Goal: Task Accomplishment & Management: Manage account settings

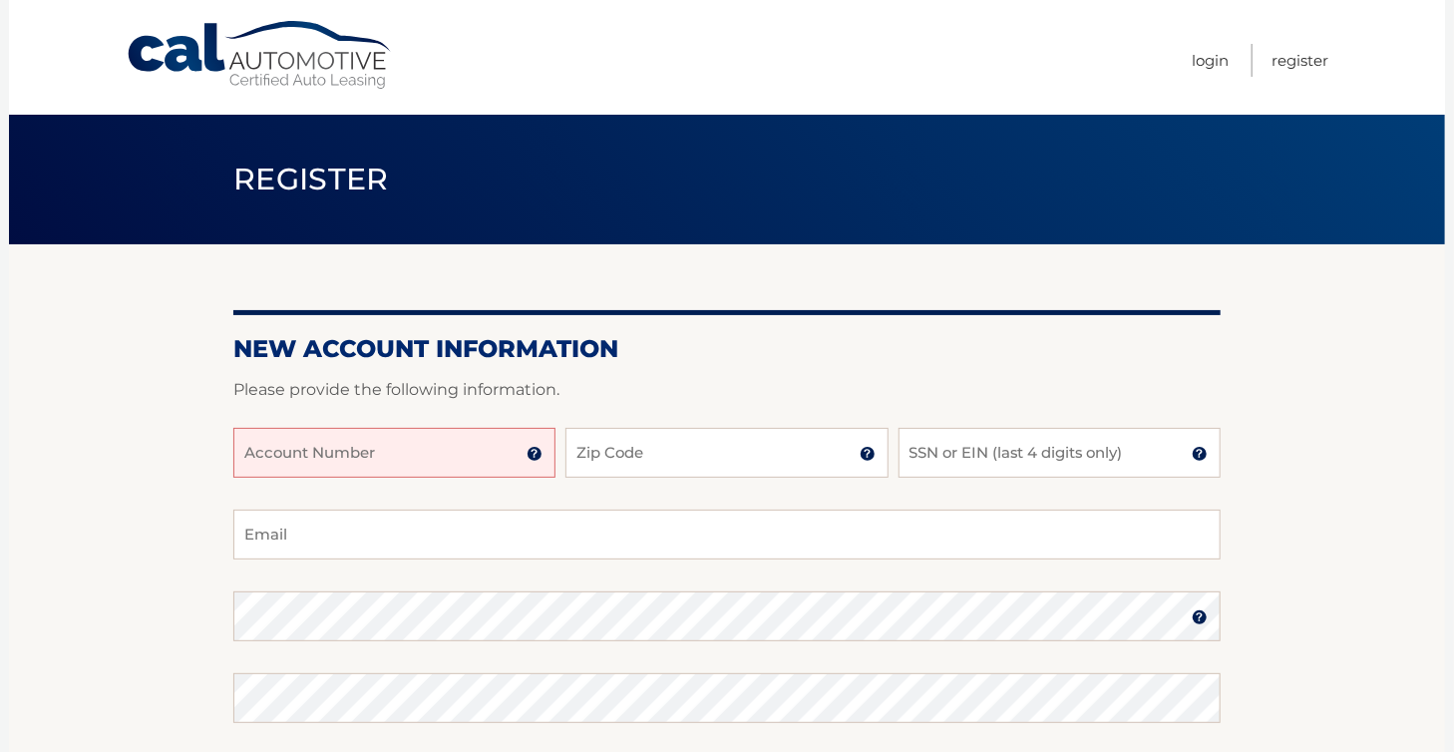
click at [333, 434] on input "Account Number" at bounding box center [394, 453] width 322 height 50
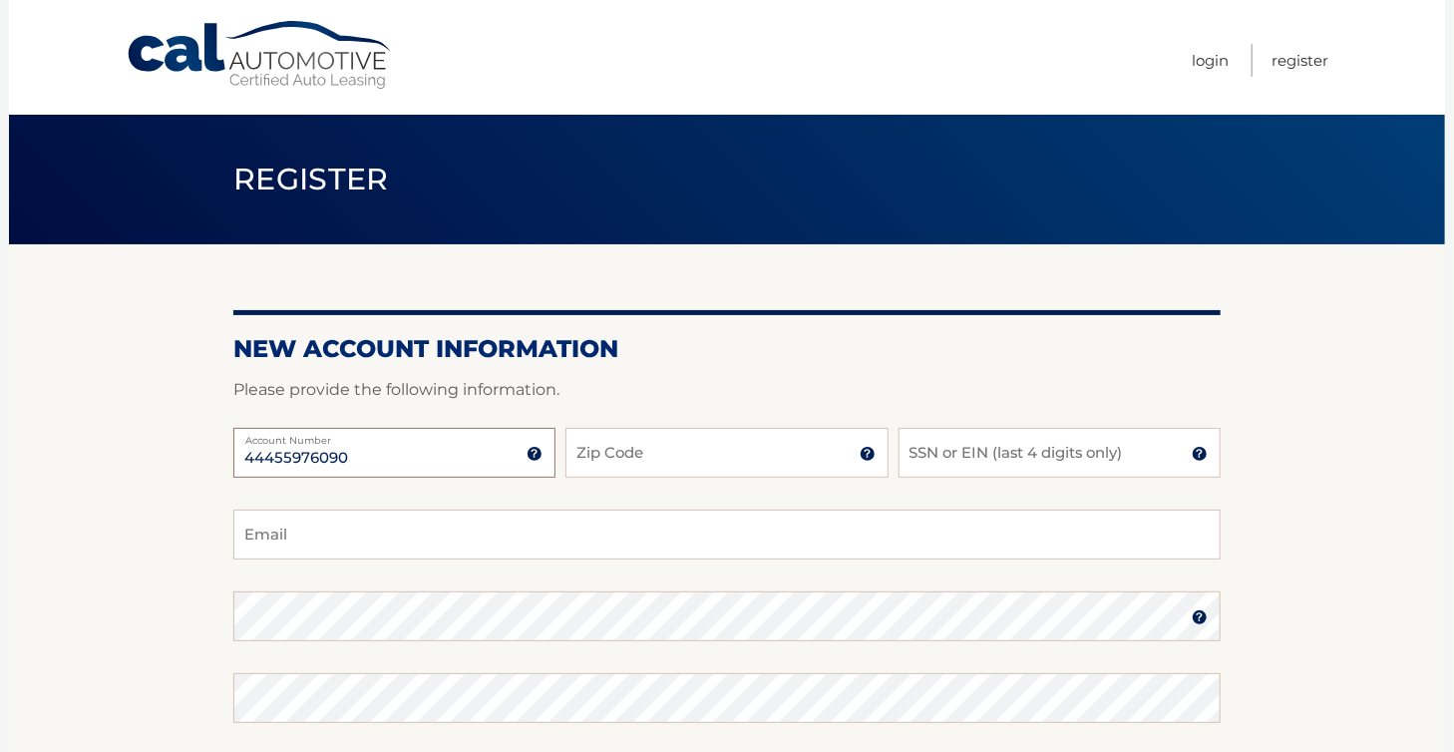
type input "44455976090"
click at [626, 458] on input "Zip Code" at bounding box center [727, 453] width 322 height 50
type input "34997"
click at [948, 454] on input "SSN or EIN (last 4 digits only)" at bounding box center [1060, 453] width 322 height 50
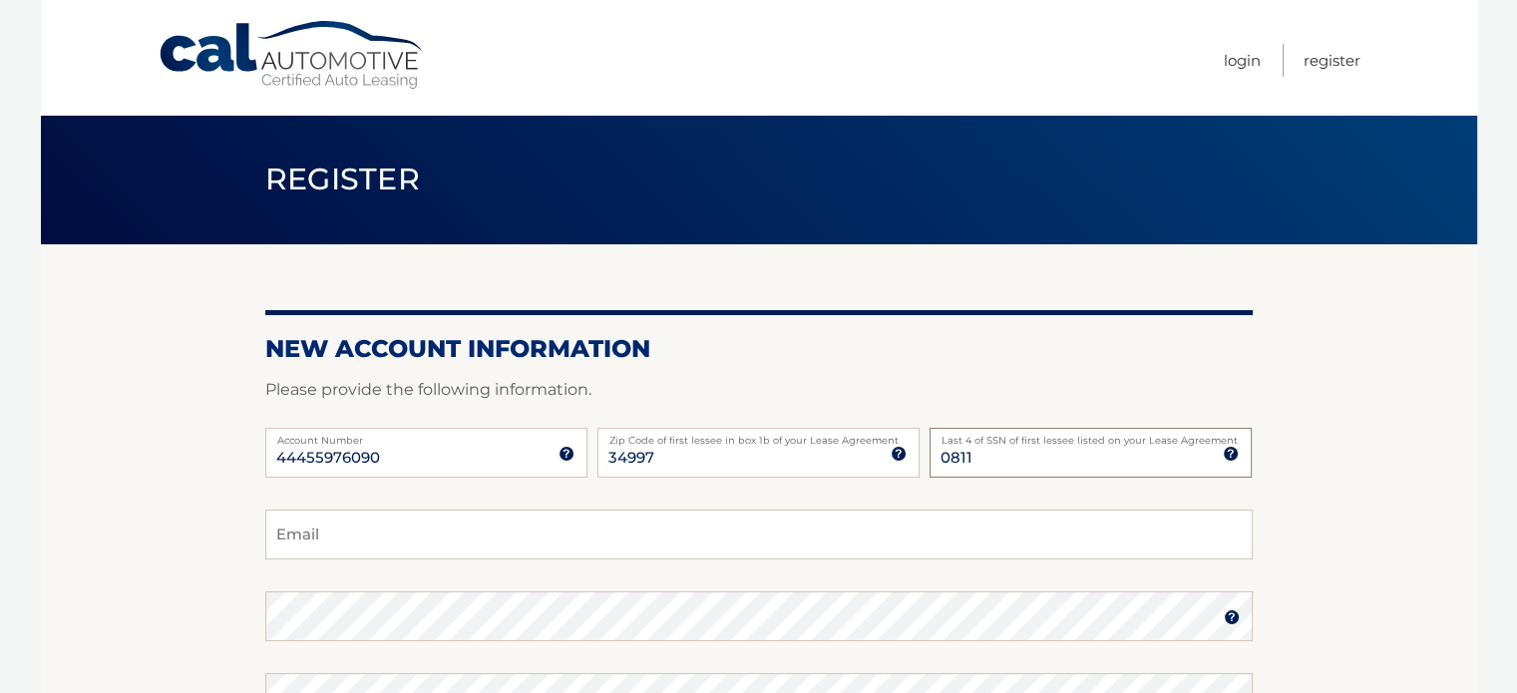
type input "0811"
click at [313, 534] on input "Email" at bounding box center [759, 535] width 988 height 50
type input "ssc09033@gmail.com"
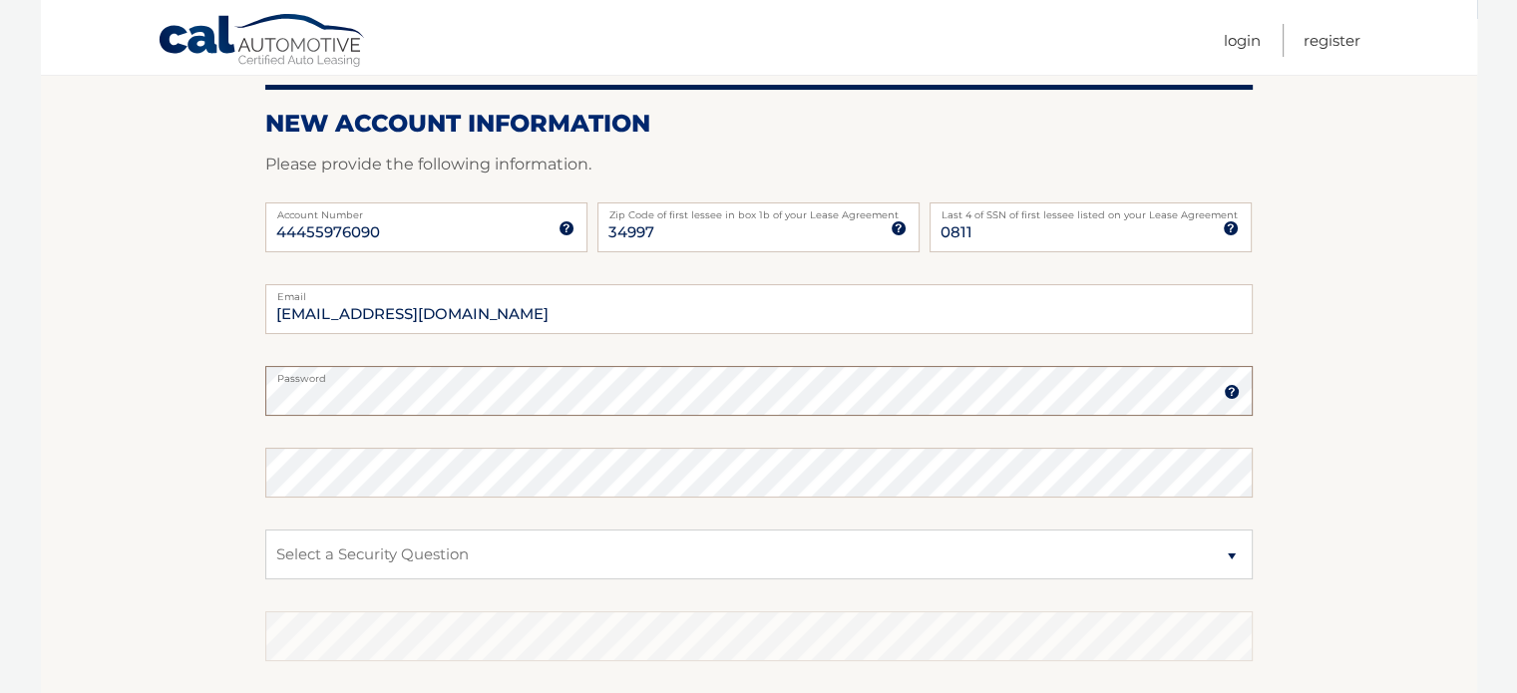
scroll to position [239, 0]
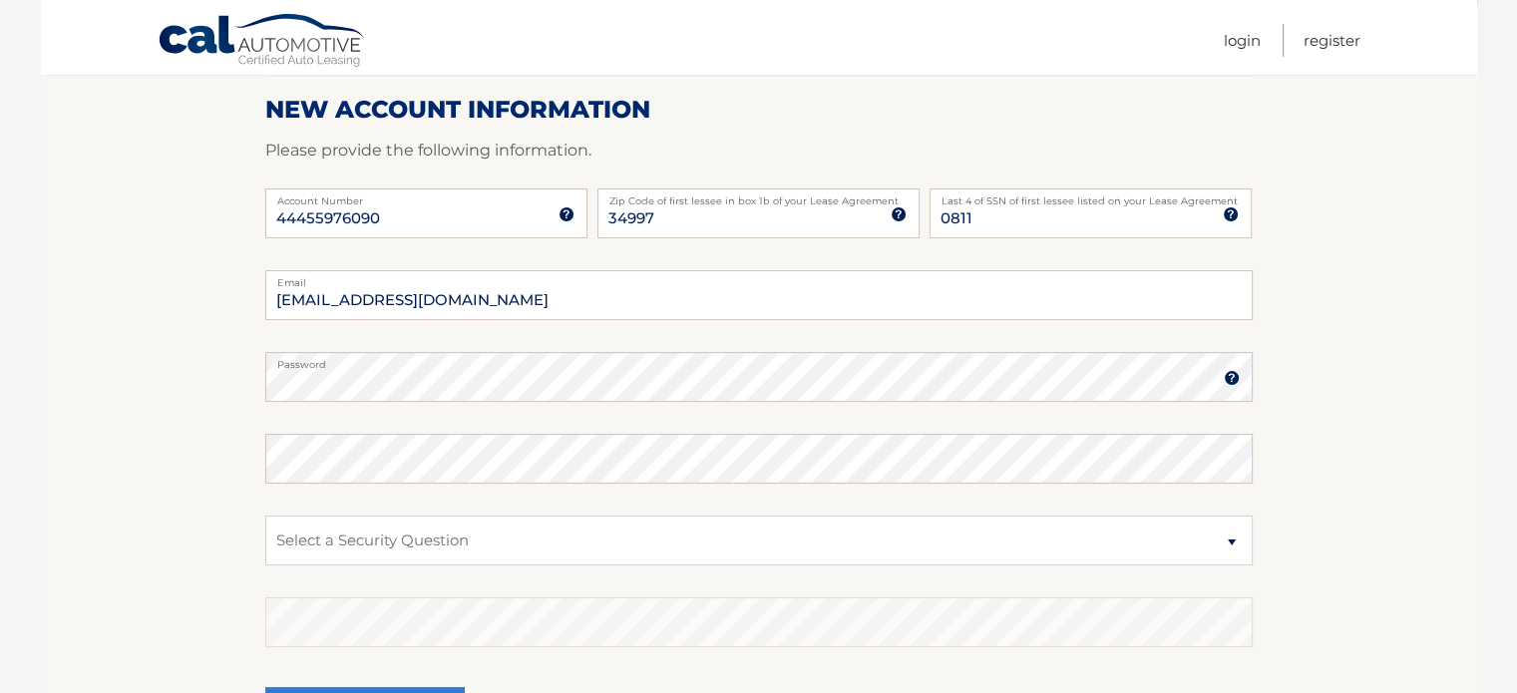
click at [1227, 374] on img at bounding box center [1232, 378] width 16 height 16
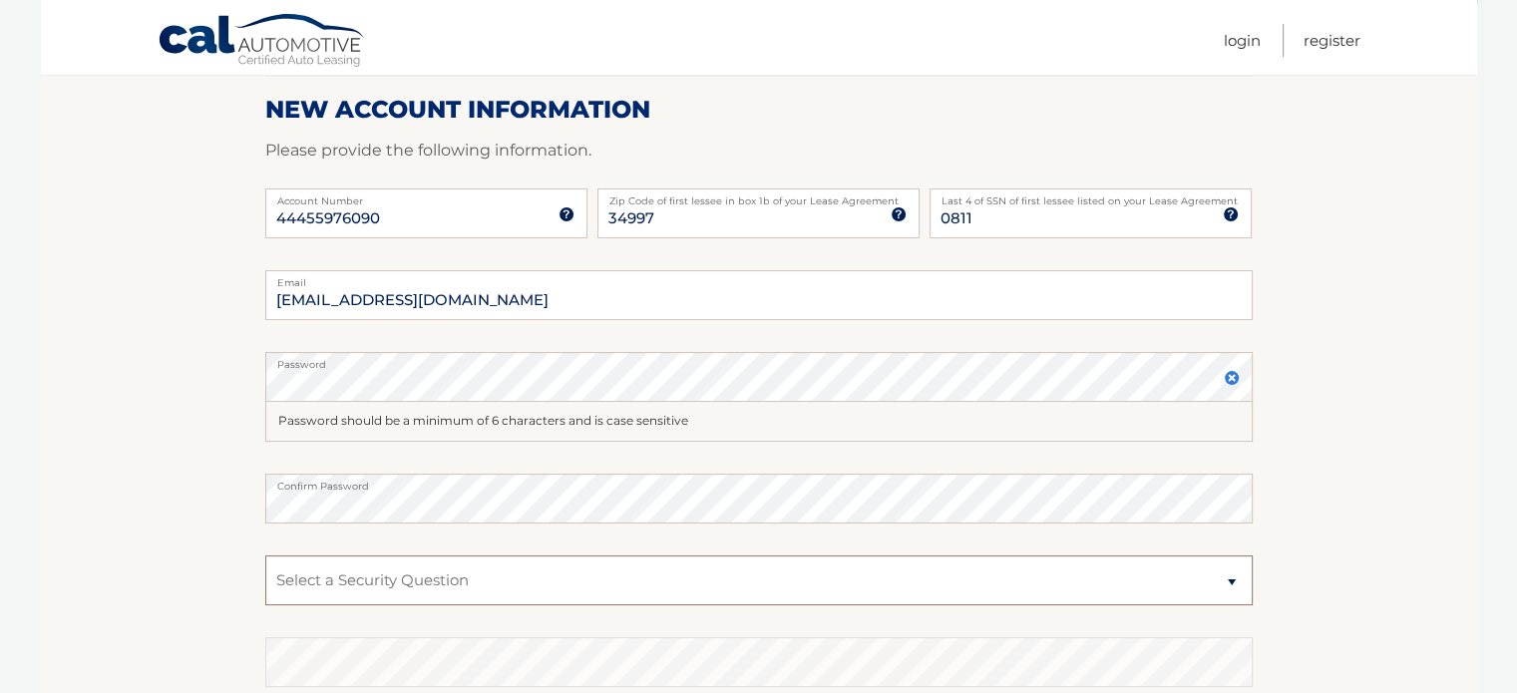
click at [350, 578] on select "Select a Security Question What was the name of your elementary school? What is…" at bounding box center [759, 581] width 988 height 50
select select "2"
click at [265, 556] on select "Select a Security Question What was the name of your elementary school? What is…" at bounding box center [759, 581] width 988 height 50
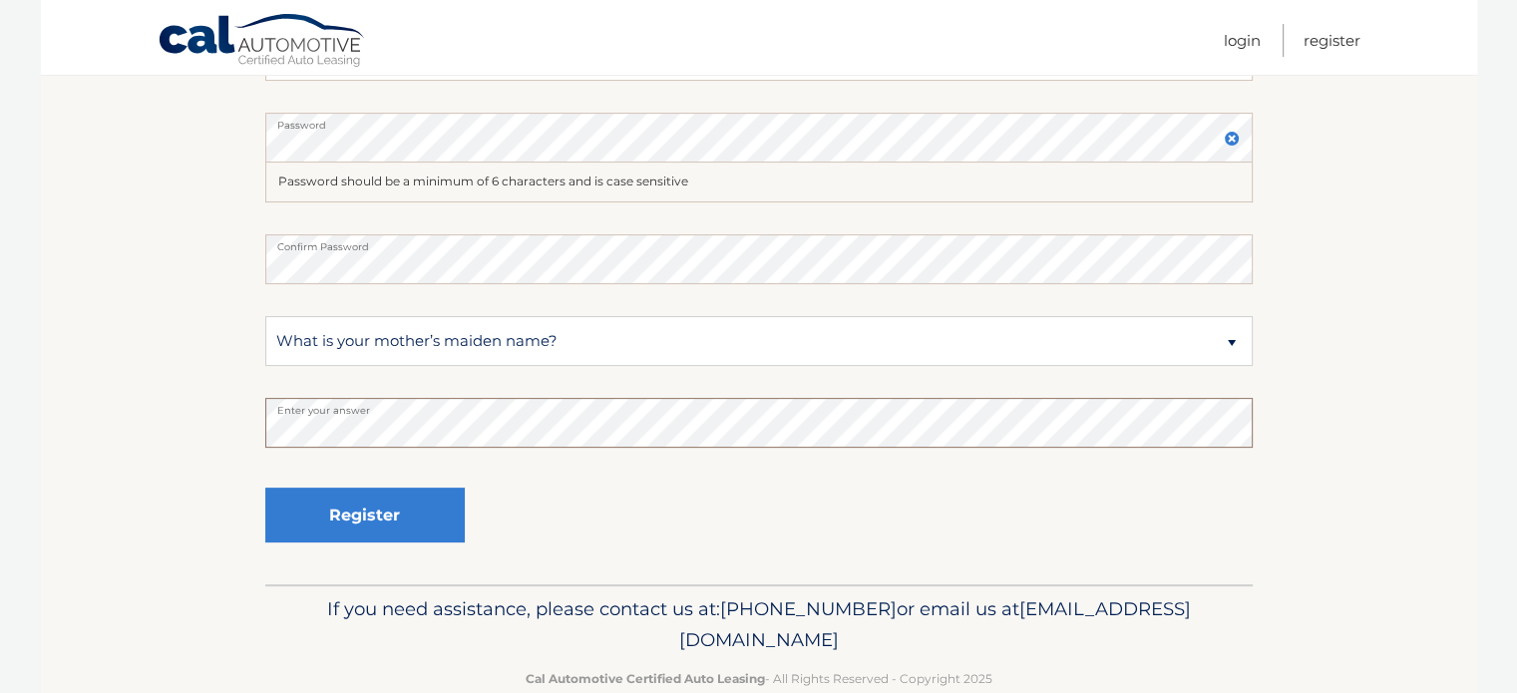
scroll to position [506, 0]
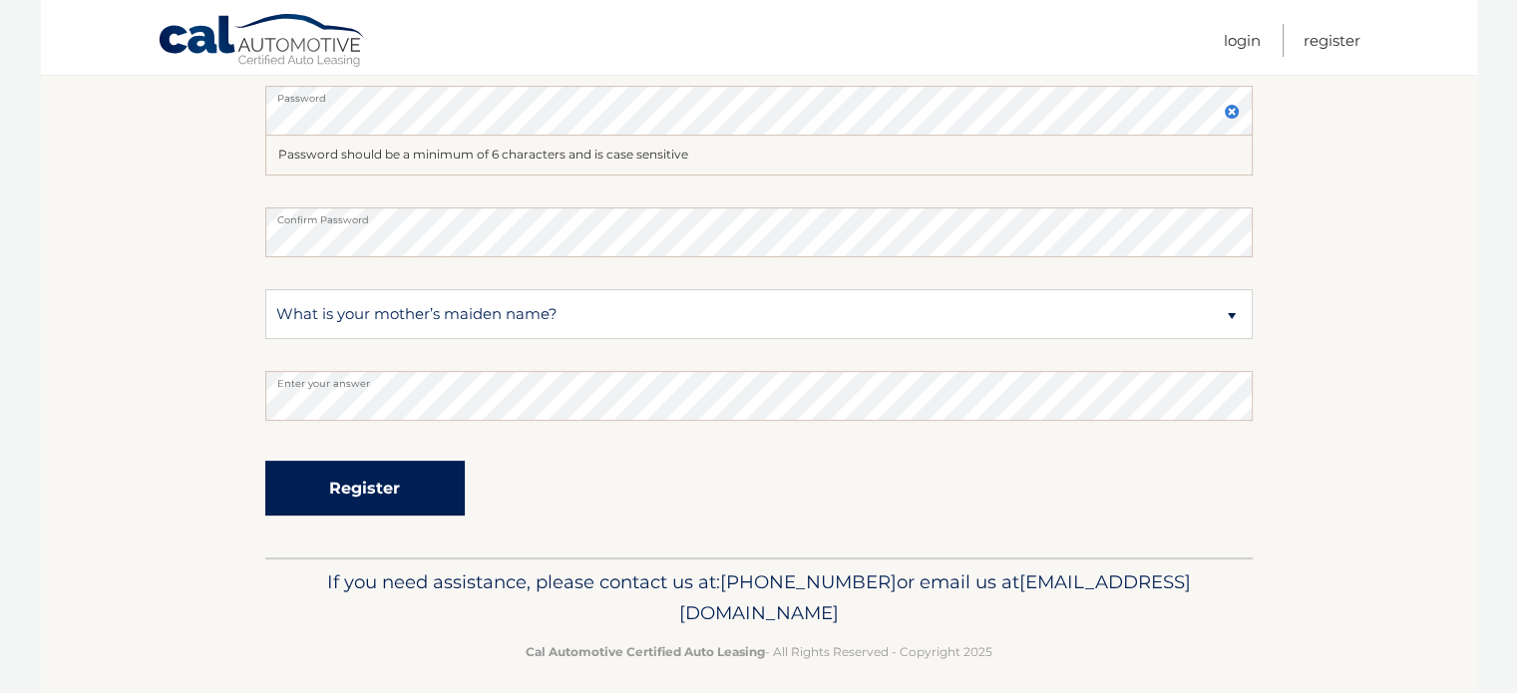
click at [388, 474] on button "Register" at bounding box center [365, 488] width 200 height 55
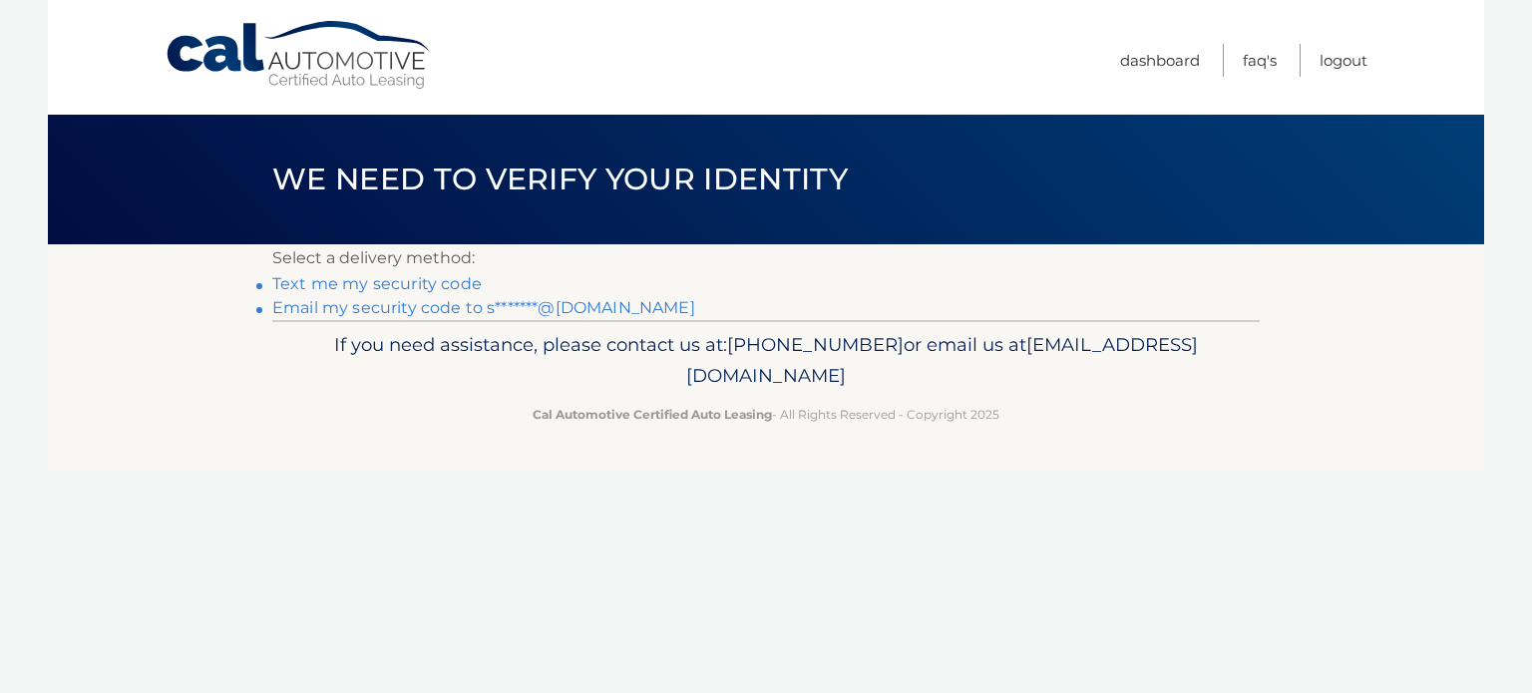
click at [410, 280] on link "Text me my security code" at bounding box center [376, 283] width 209 height 19
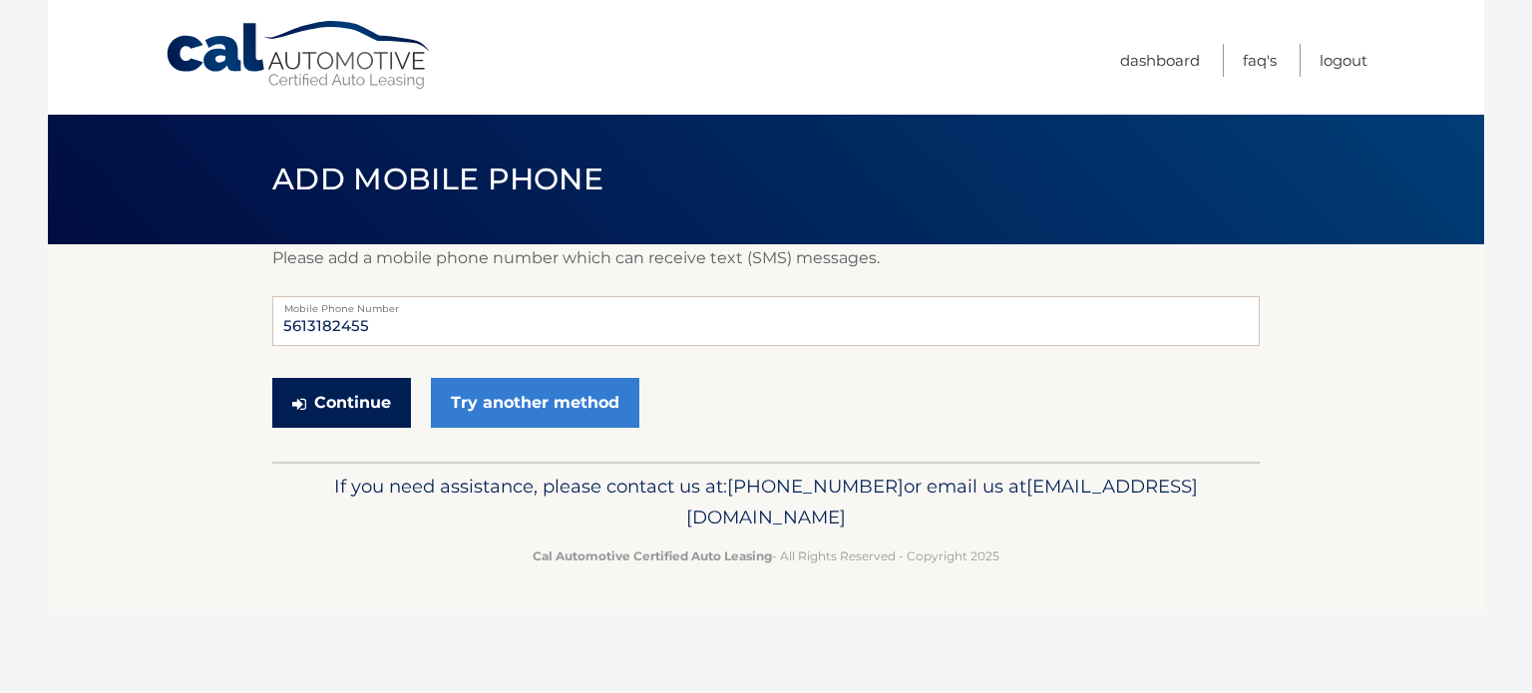
click at [356, 407] on button "Continue" at bounding box center [341, 403] width 139 height 50
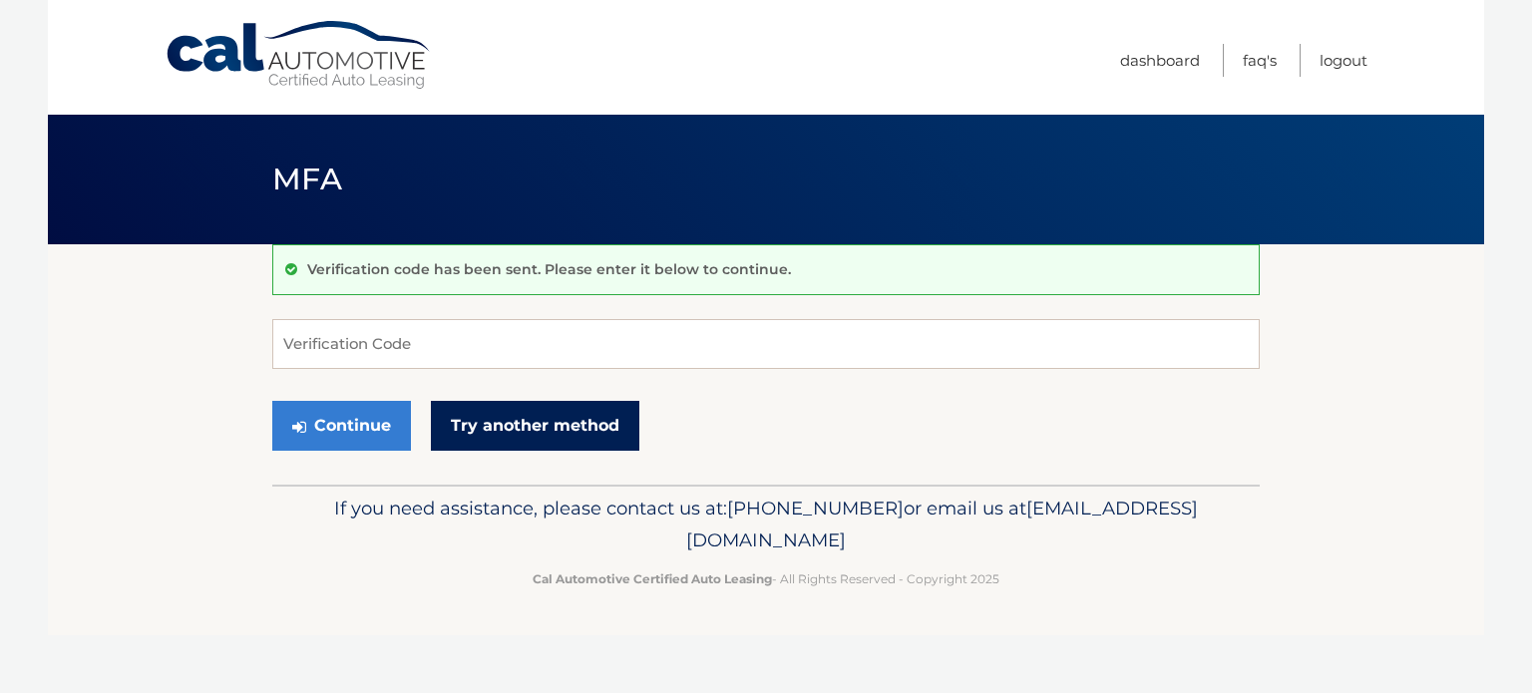
click at [550, 423] on link "Try another method" at bounding box center [535, 426] width 208 height 50
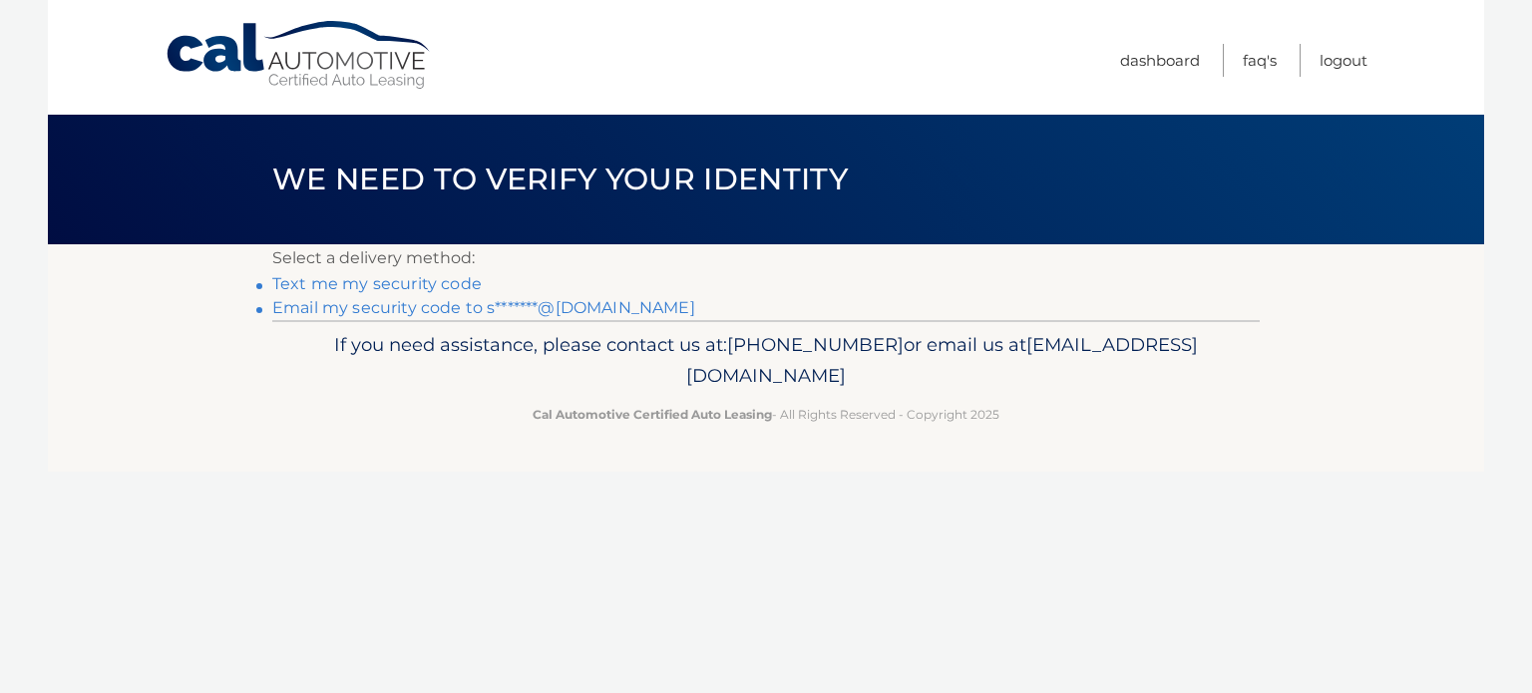
click at [387, 310] on link "Email my security code to s*******@gmail.com" at bounding box center [483, 307] width 423 height 19
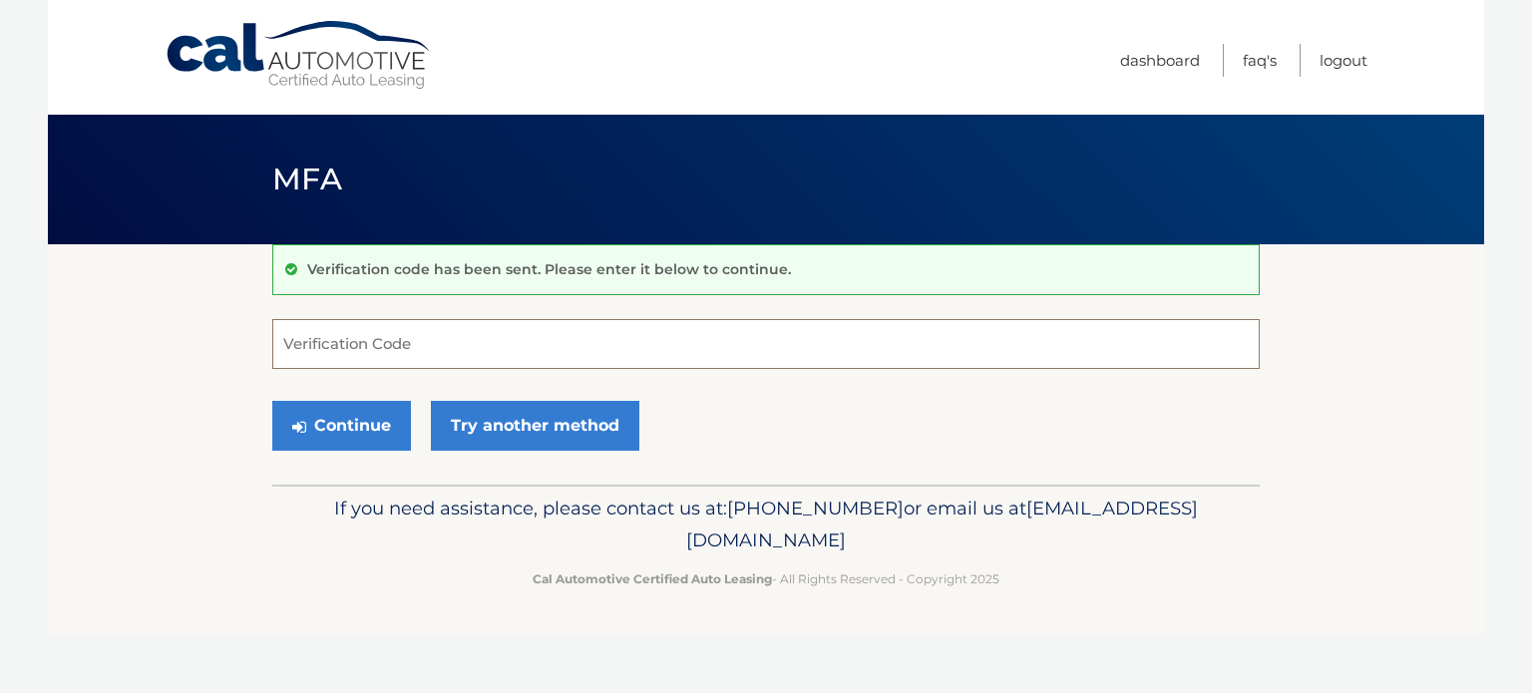
click at [296, 340] on input "Verification Code" at bounding box center [766, 344] width 988 height 50
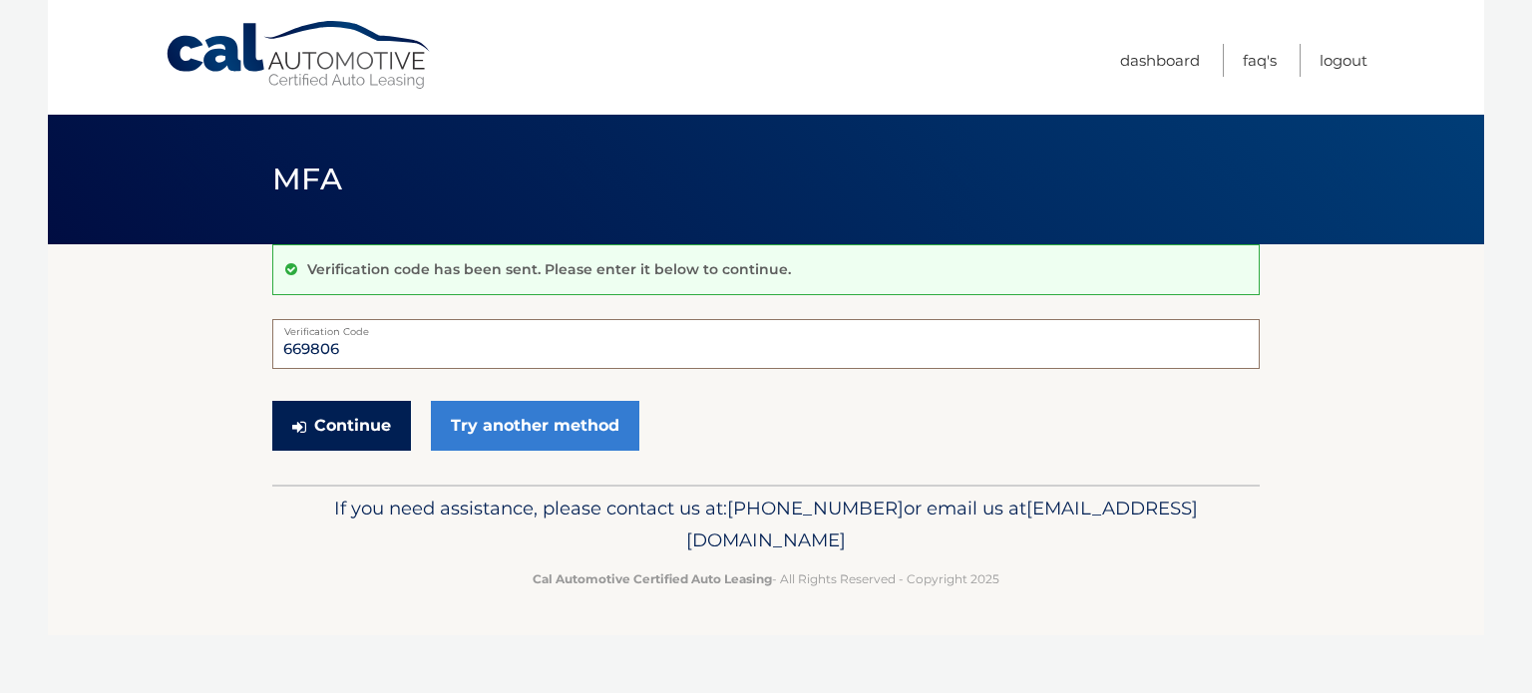
type input "669806"
click at [332, 423] on button "Continue" at bounding box center [341, 426] width 139 height 50
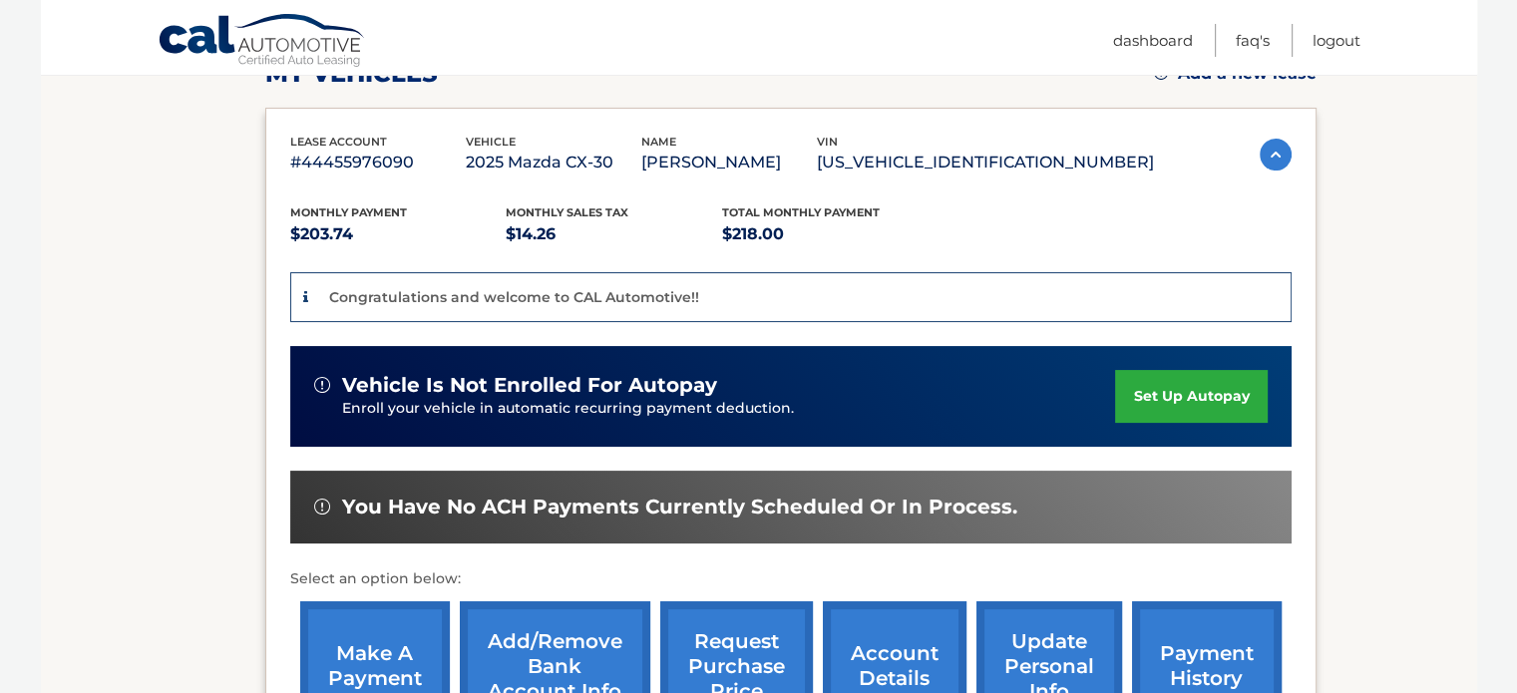
scroll to position [399, 0]
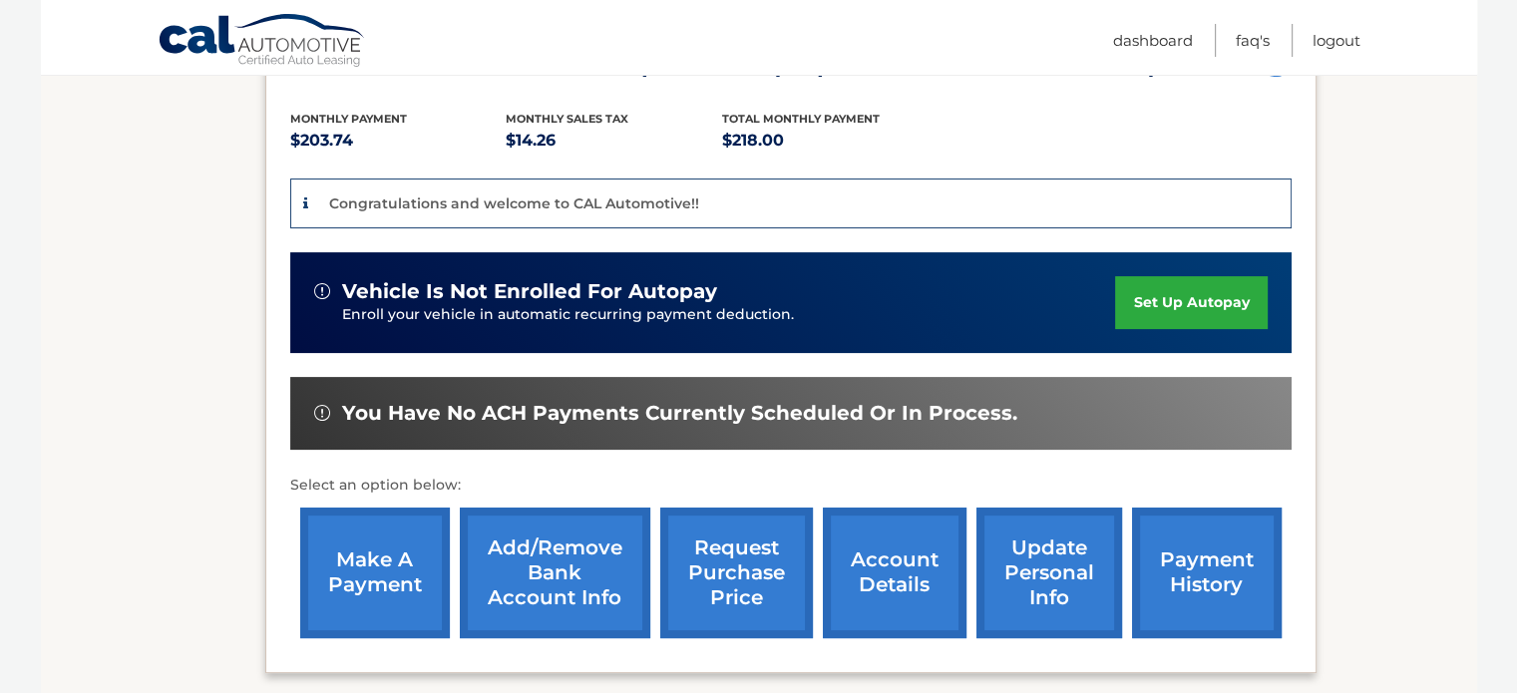
click at [1193, 298] on link "set up autopay" at bounding box center [1191, 302] width 152 height 53
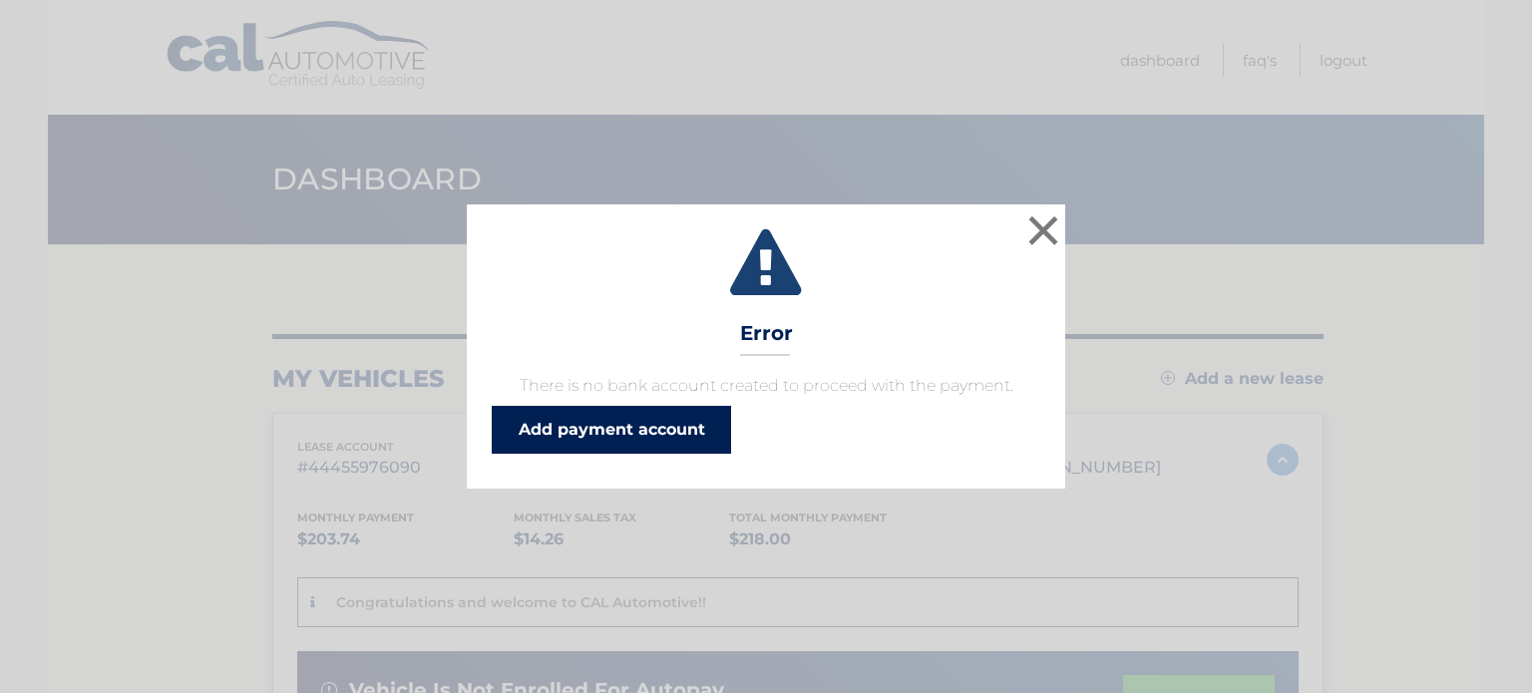
click at [664, 437] on link "Add payment account" at bounding box center [611, 430] width 239 height 48
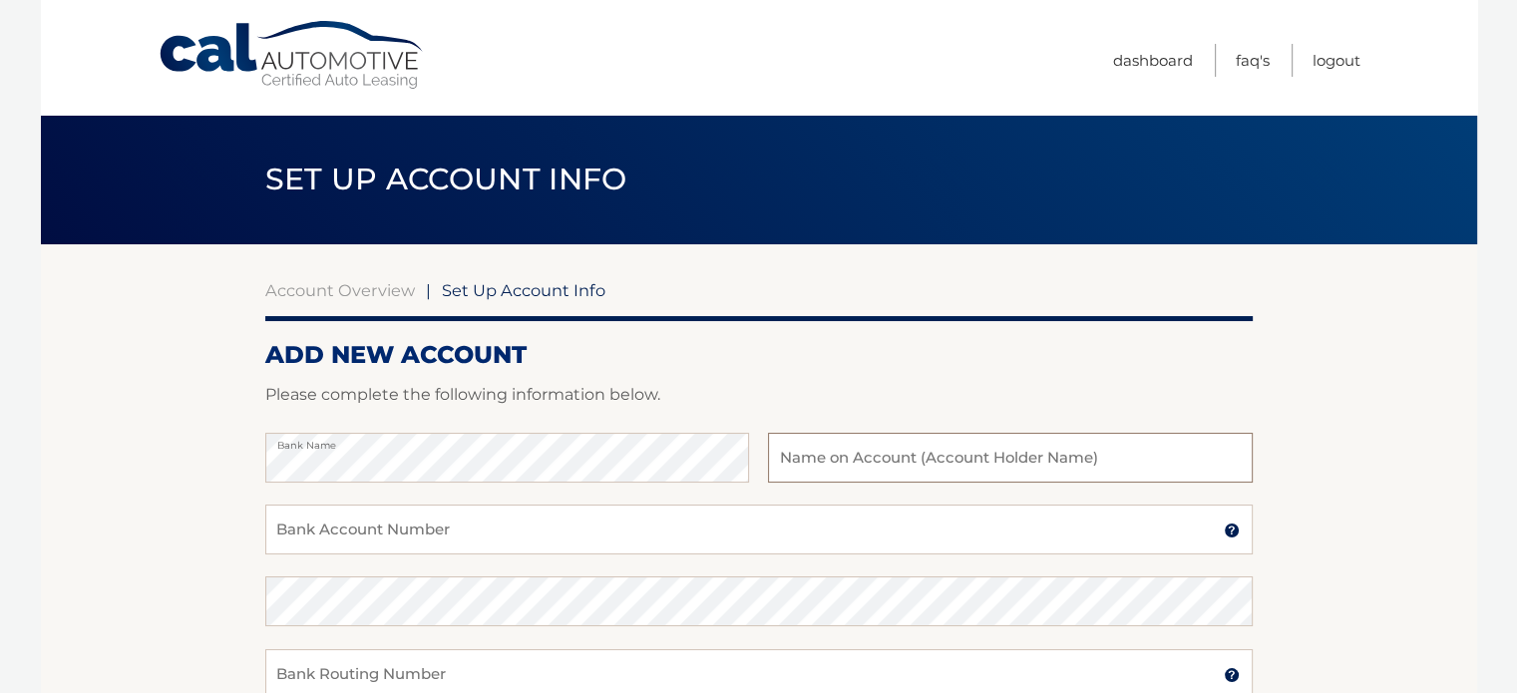
click at [848, 458] on input "text" at bounding box center [1010, 458] width 484 height 50
type input "[PERSON_NAME]"
click at [381, 526] on input "Bank Account Number" at bounding box center [759, 530] width 988 height 50
type input "36099422977"
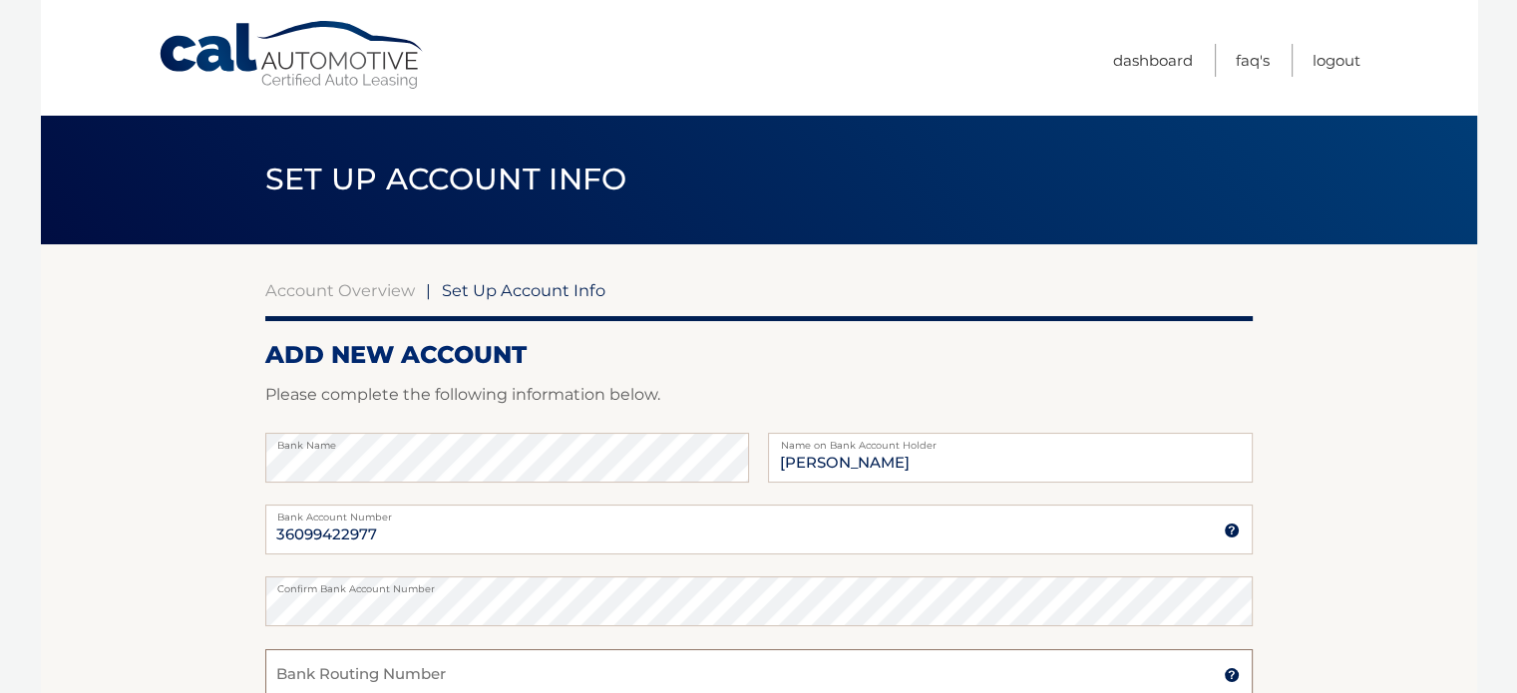
click at [343, 666] on input "Bank Routing Number" at bounding box center [759, 674] width 988 height 50
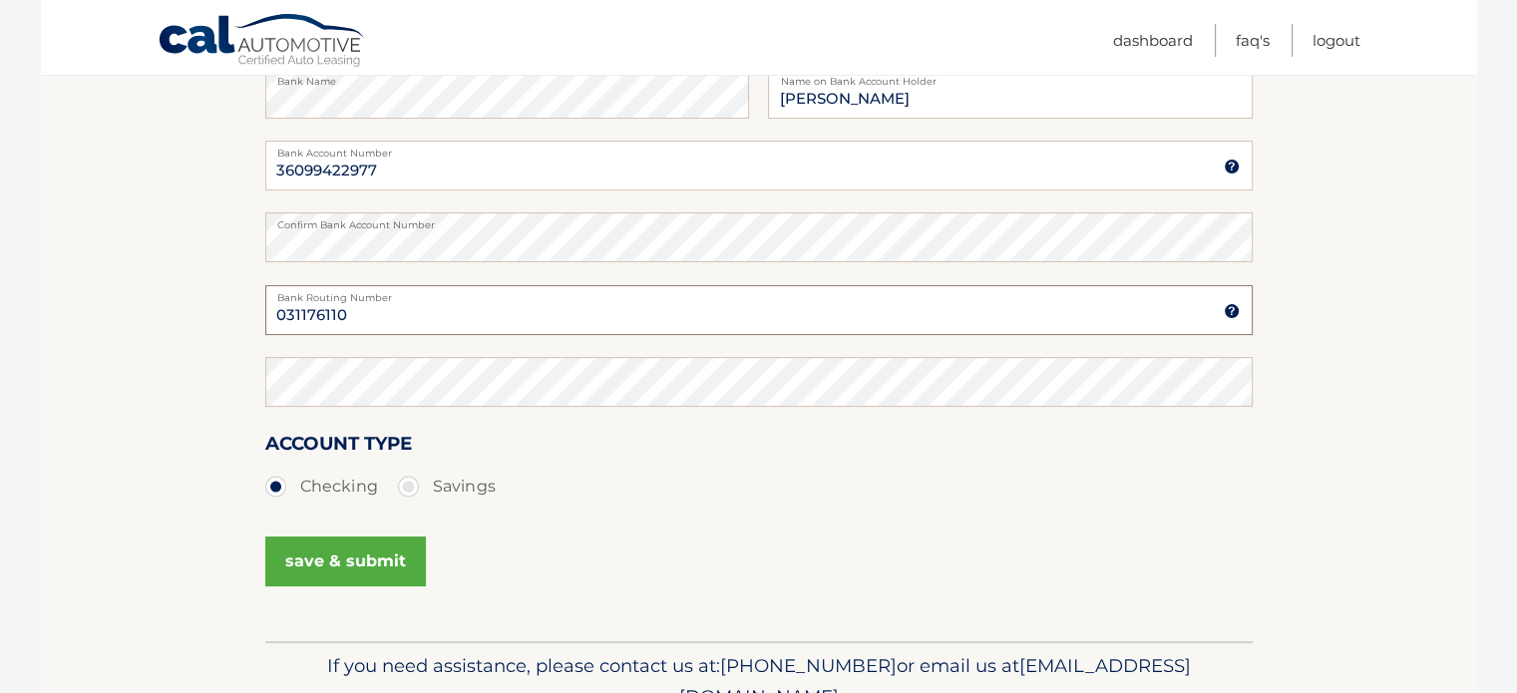
scroll to position [372, 0]
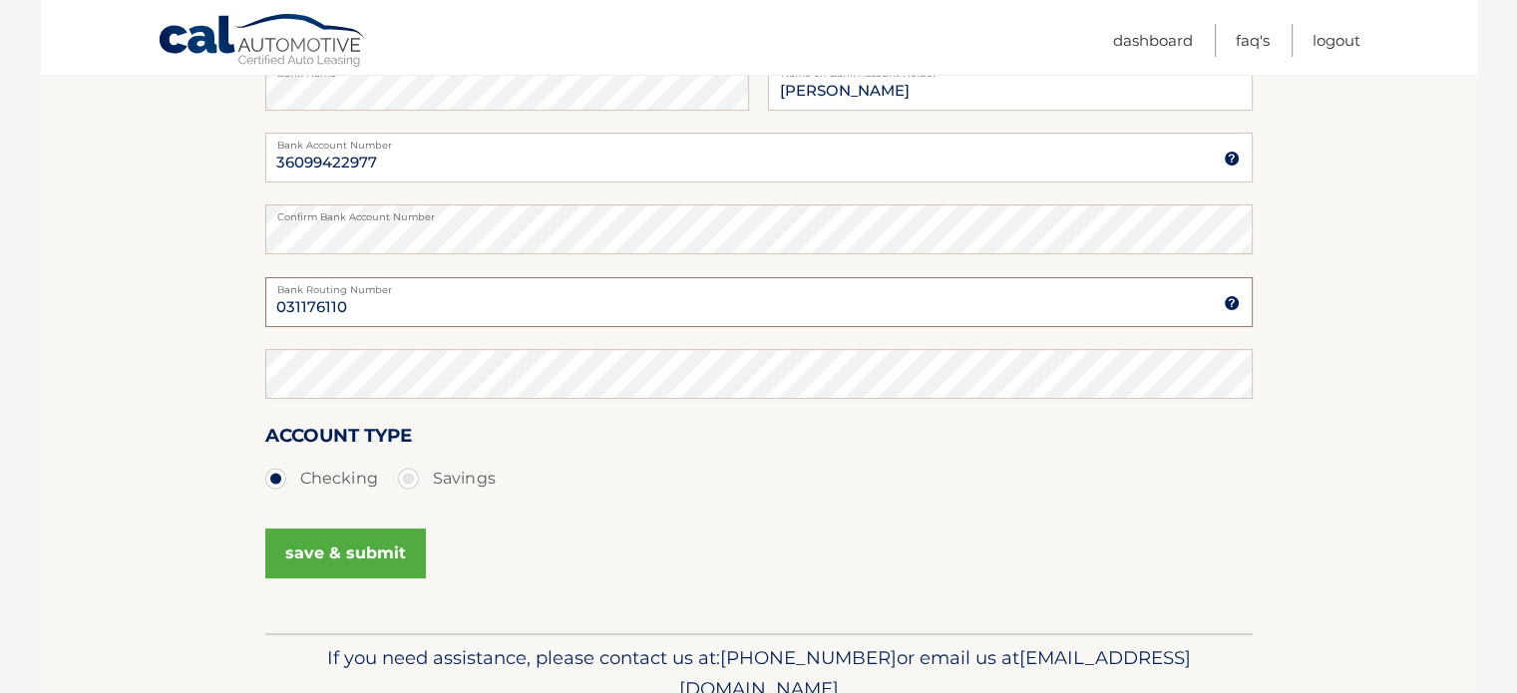
type input "031176110"
click at [331, 554] on button "save & submit" at bounding box center [345, 554] width 161 height 50
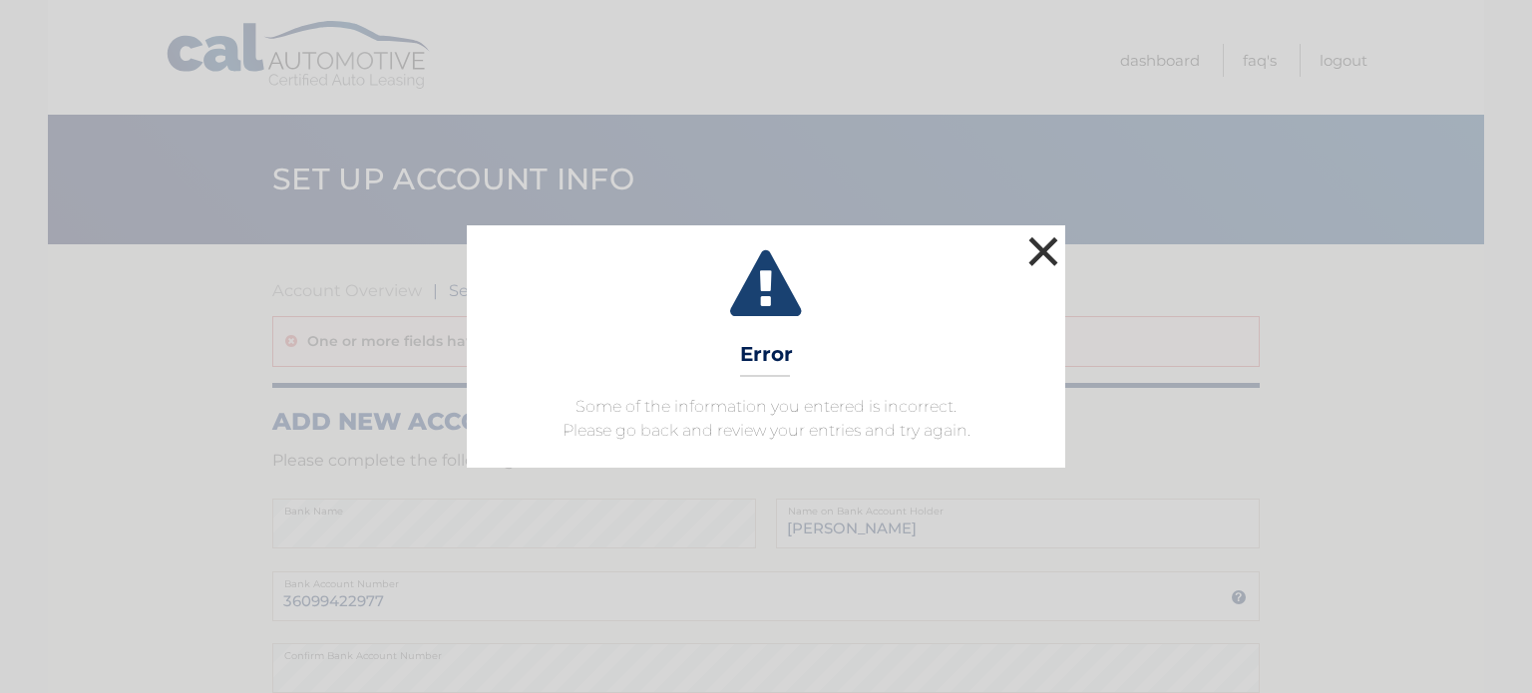
click at [1045, 251] on button "×" at bounding box center [1043, 251] width 40 height 40
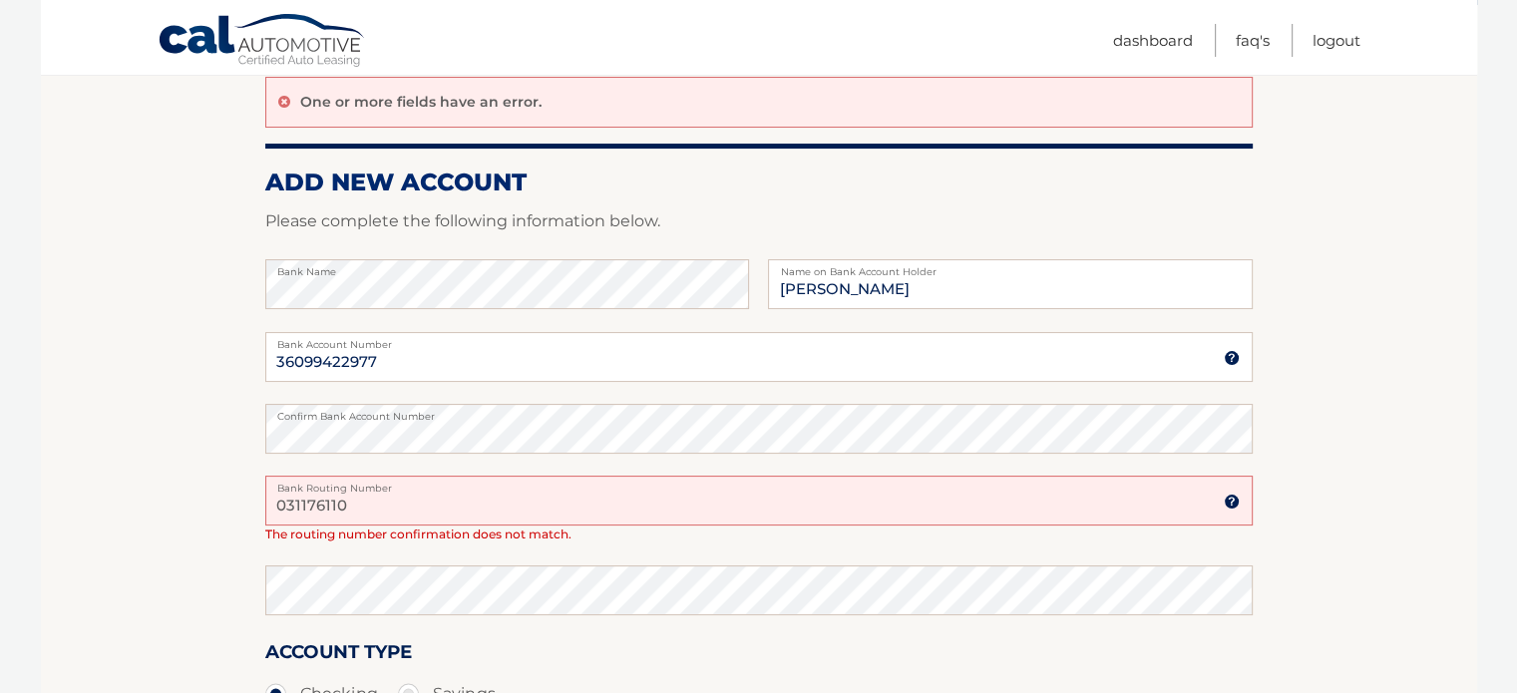
scroll to position [385, 0]
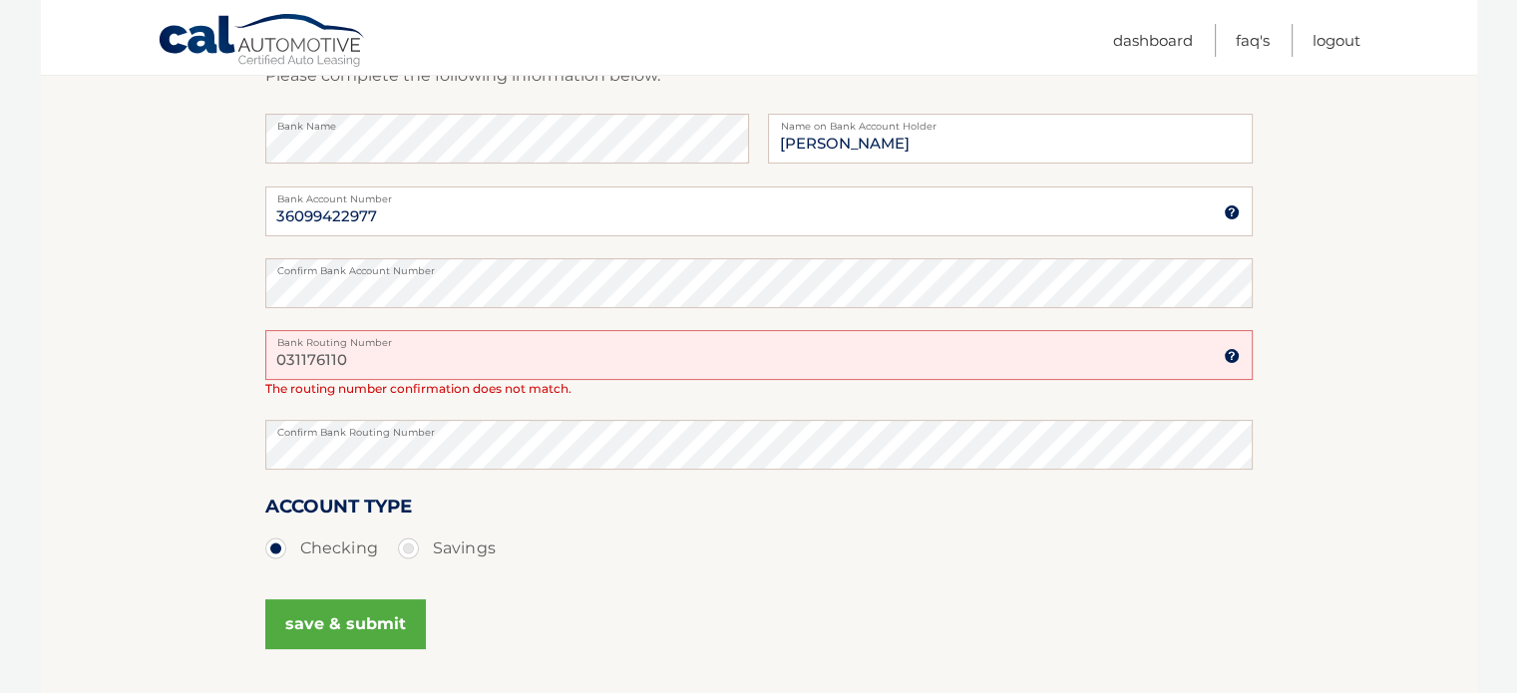
click at [329, 626] on button "save & submit" at bounding box center [345, 625] width 161 height 50
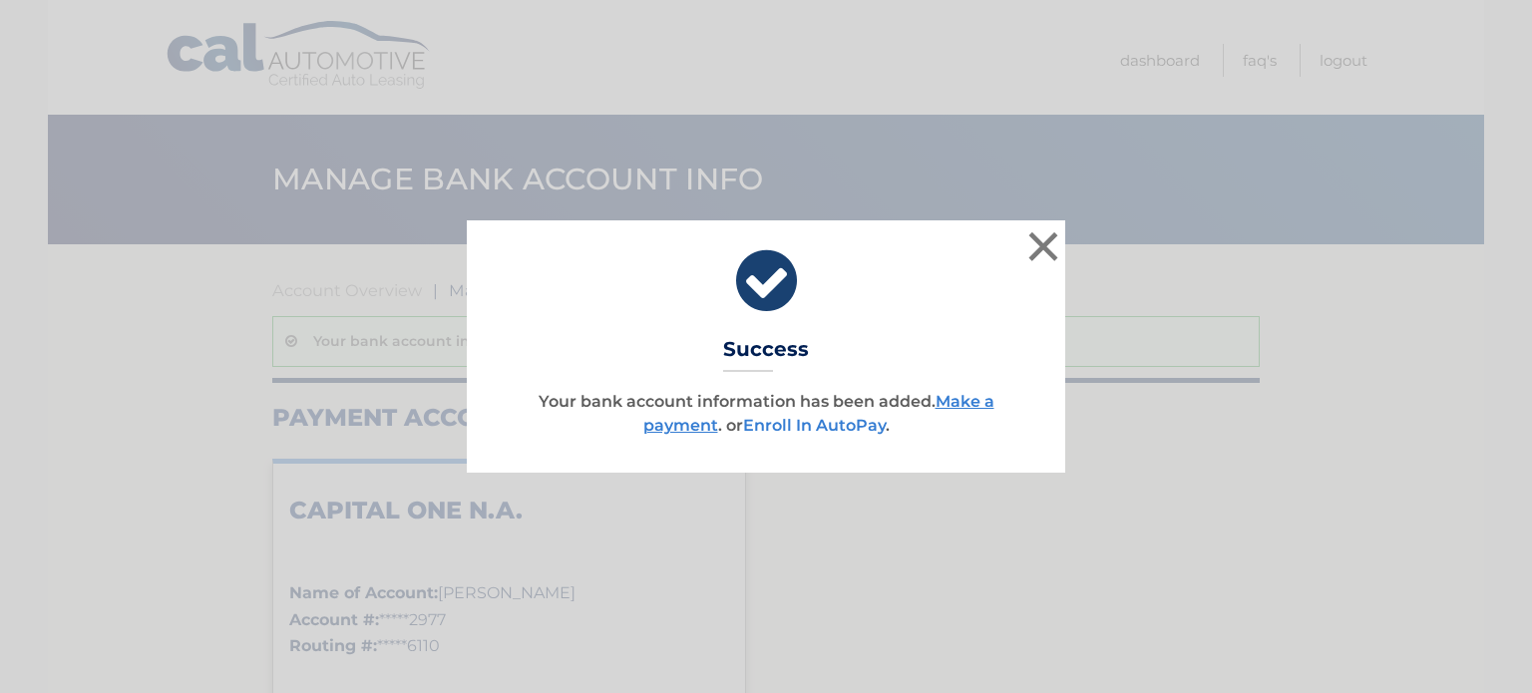
click at [842, 420] on link "Enroll In AutoPay" at bounding box center [814, 425] width 143 height 19
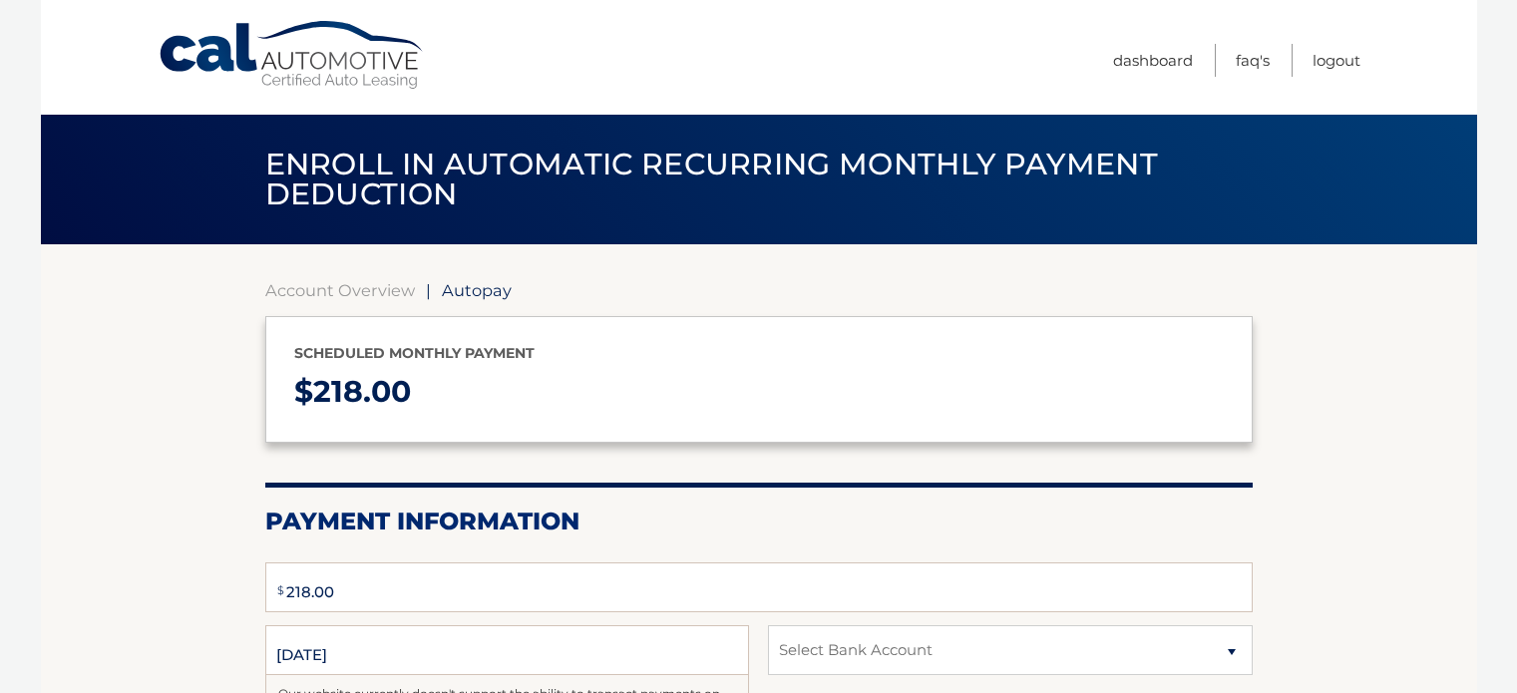
type input "218"
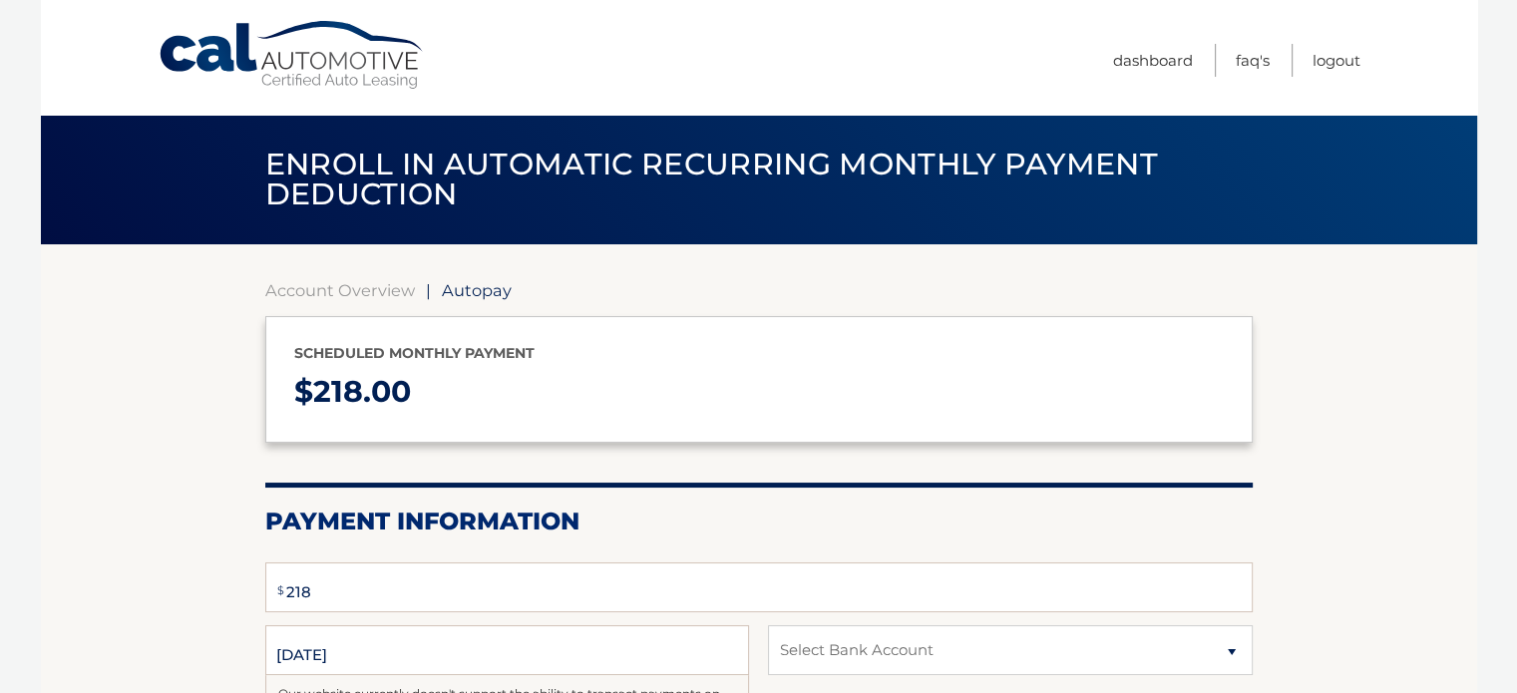
select select "NzA4ZjFmMWQtNzFiNS00OGNmLWI5NzYtNWQ2YmM2ODE2MzNh"
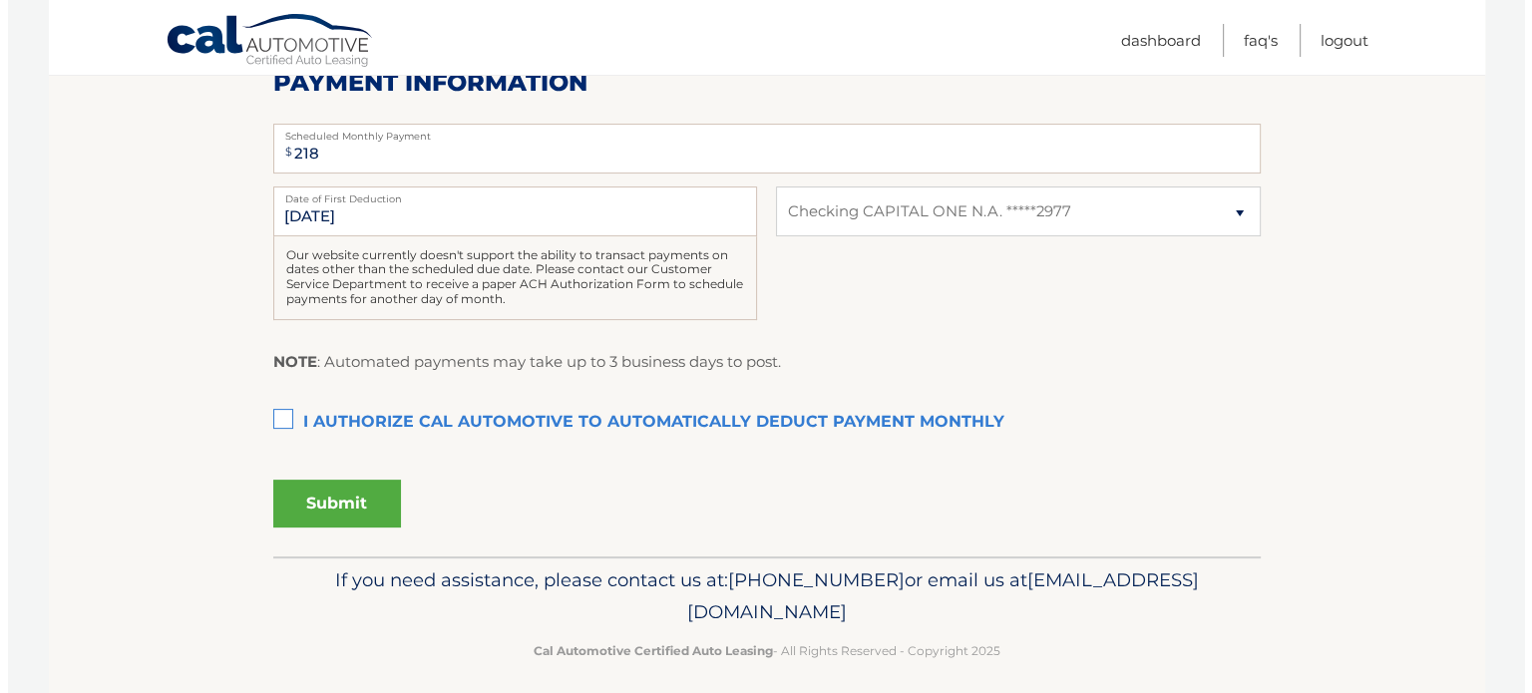
scroll to position [451, 0]
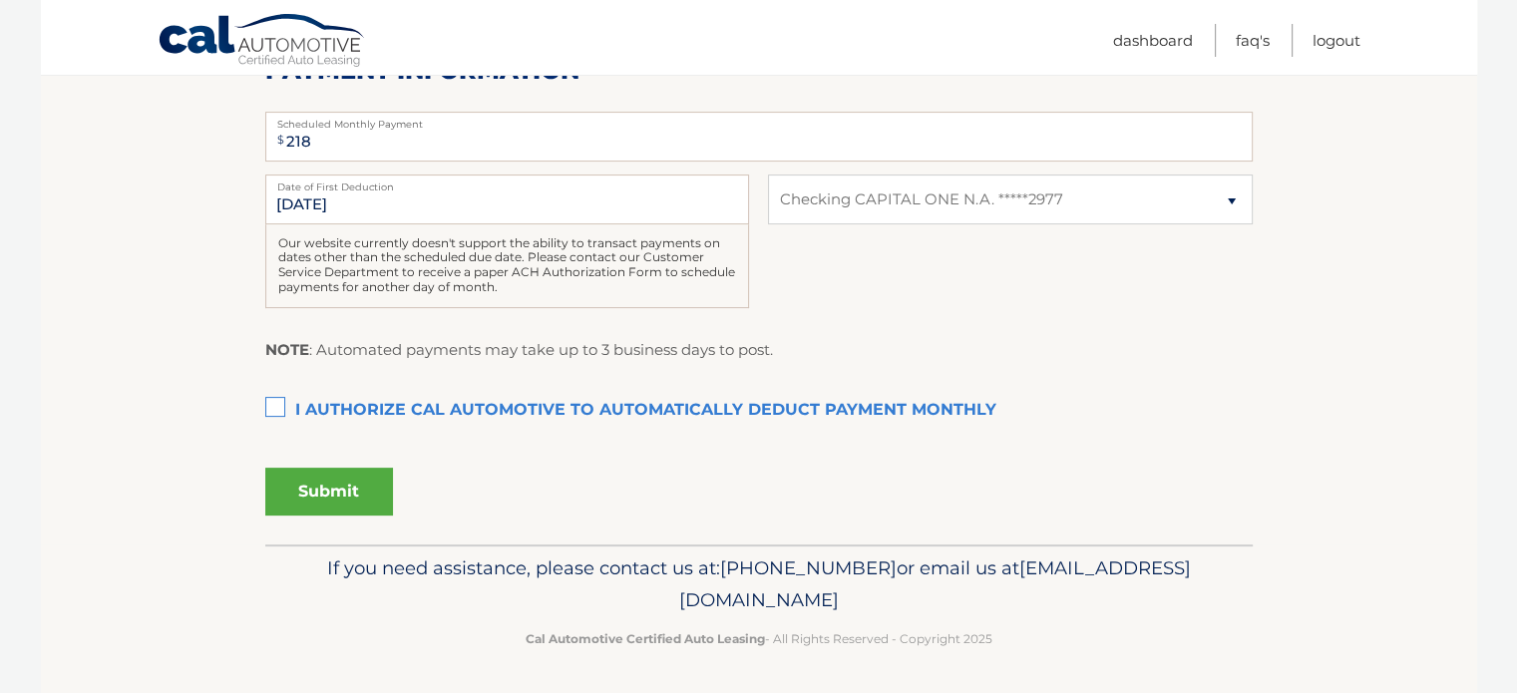
click at [278, 403] on label "I authorize cal automotive to automatically deduct payment monthly This checkbo…" at bounding box center [759, 411] width 988 height 40
click at [0, 0] on input "I authorize cal automotive to automatically deduct payment monthly This checkbo…" at bounding box center [0, 0] width 0 height 0
click at [307, 492] on button "Submit" at bounding box center [329, 492] width 128 height 48
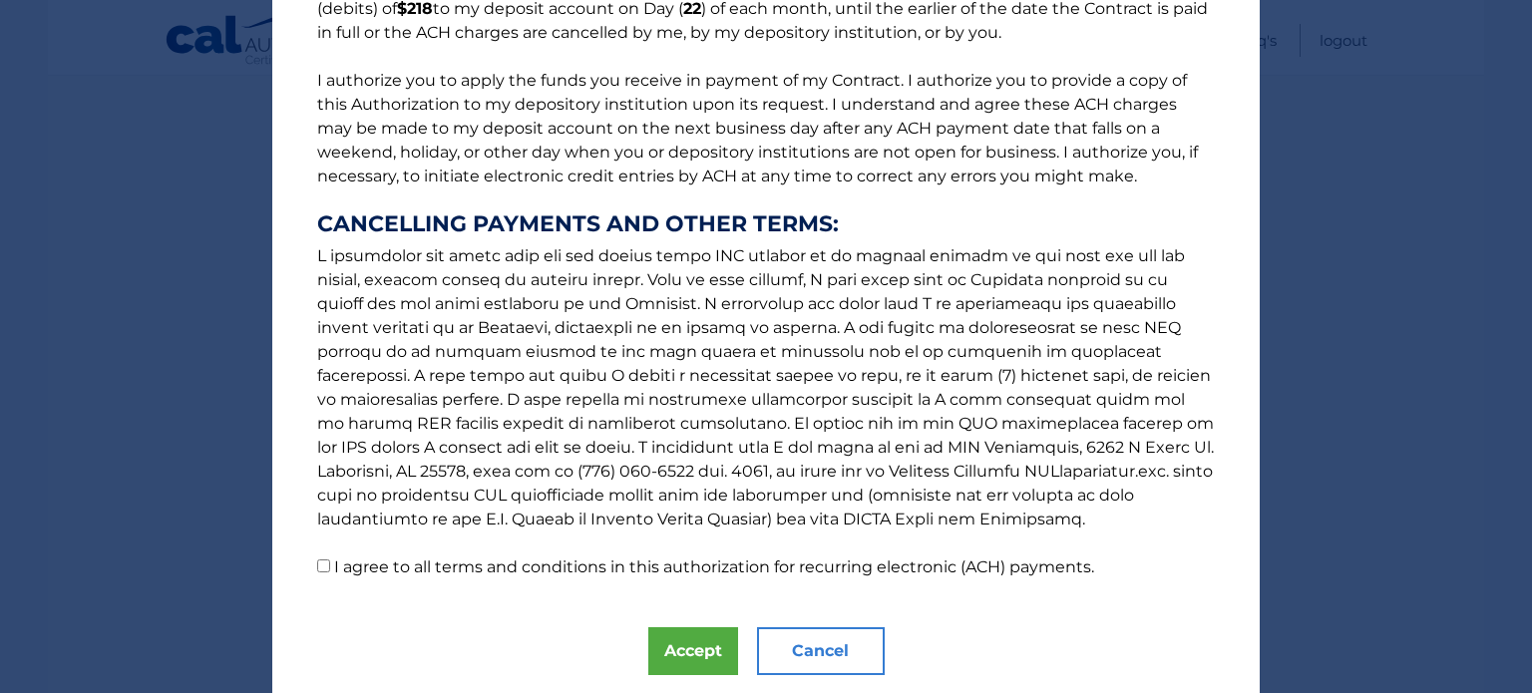
scroll to position [272, 0]
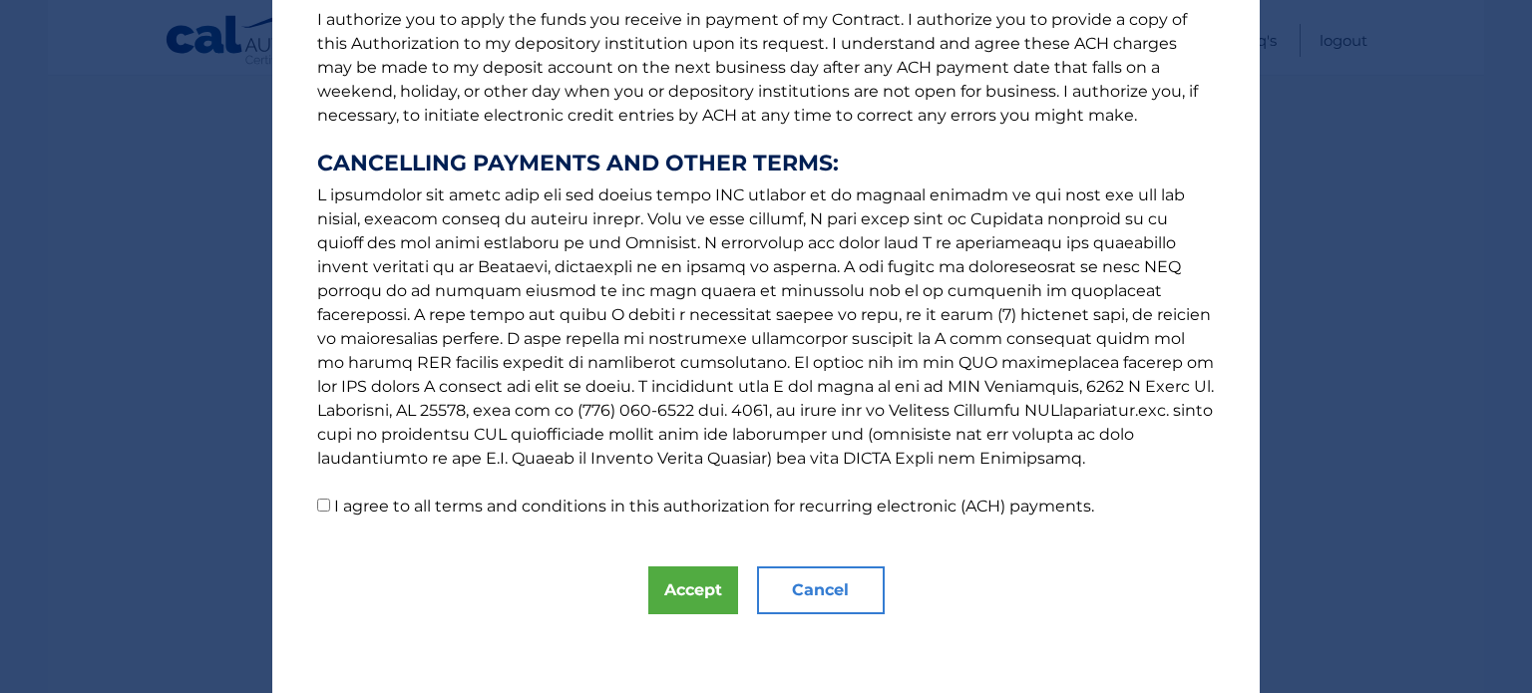
click at [317, 506] on input "I agree to all terms and conditions in this authorization for recurring electro…" at bounding box center [323, 505] width 13 height 13
checkbox input "true"
click at [681, 593] on button "Accept" at bounding box center [693, 591] width 90 height 48
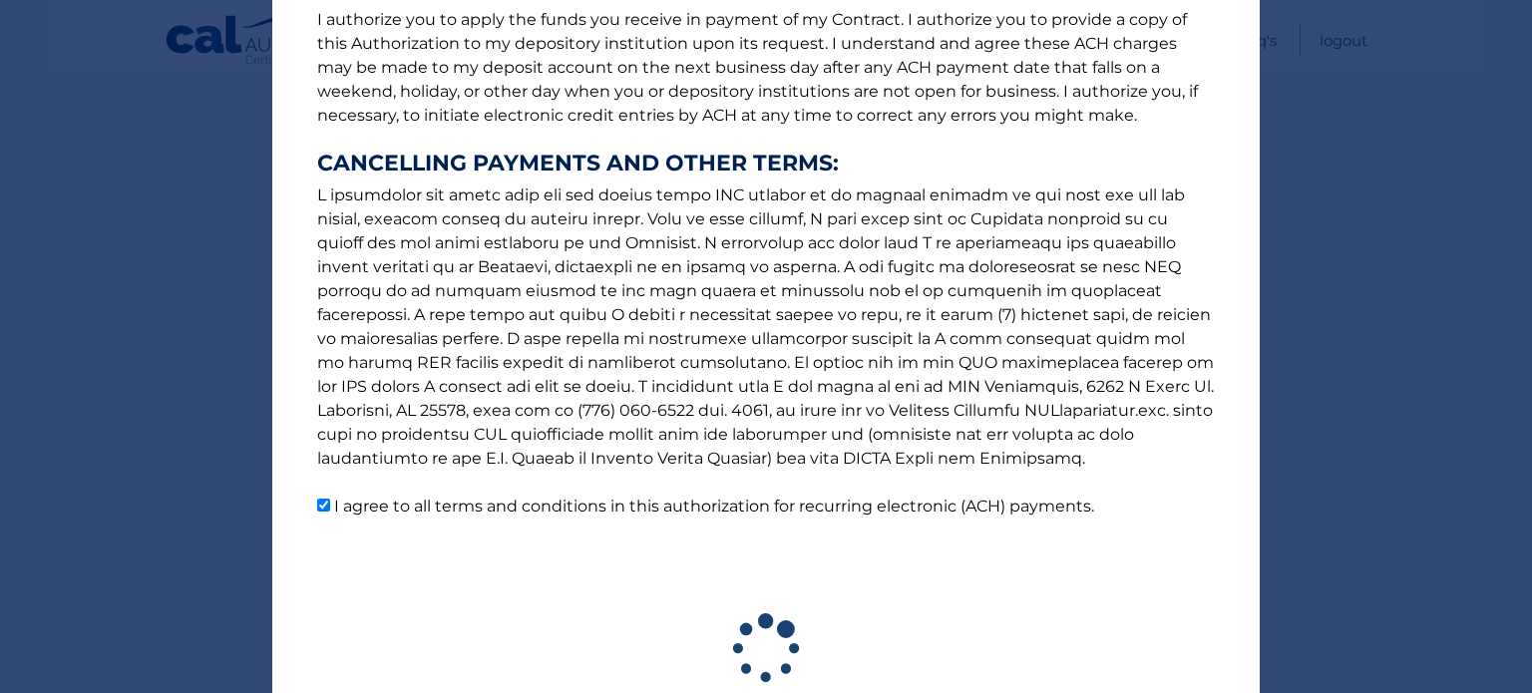
scroll to position [395, 0]
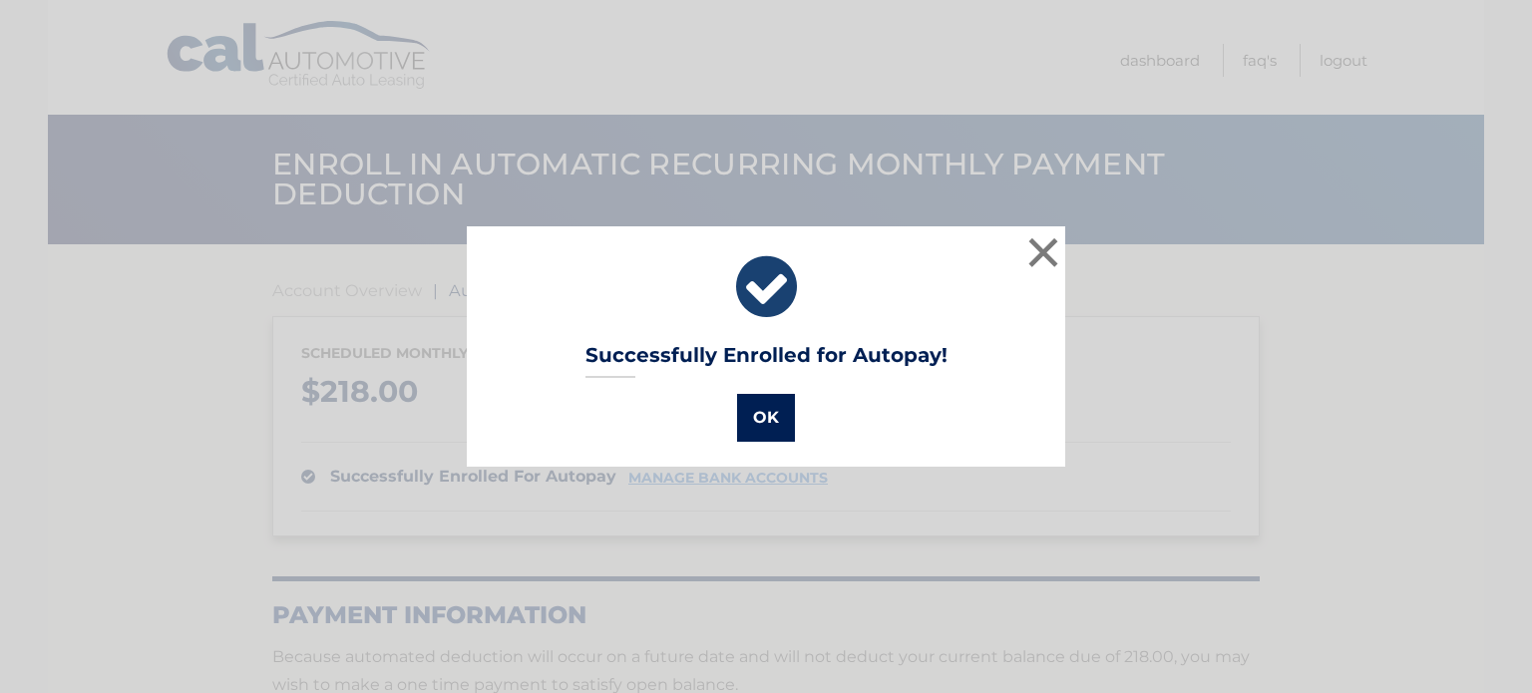
click at [769, 426] on button "OK" at bounding box center [766, 418] width 58 height 48
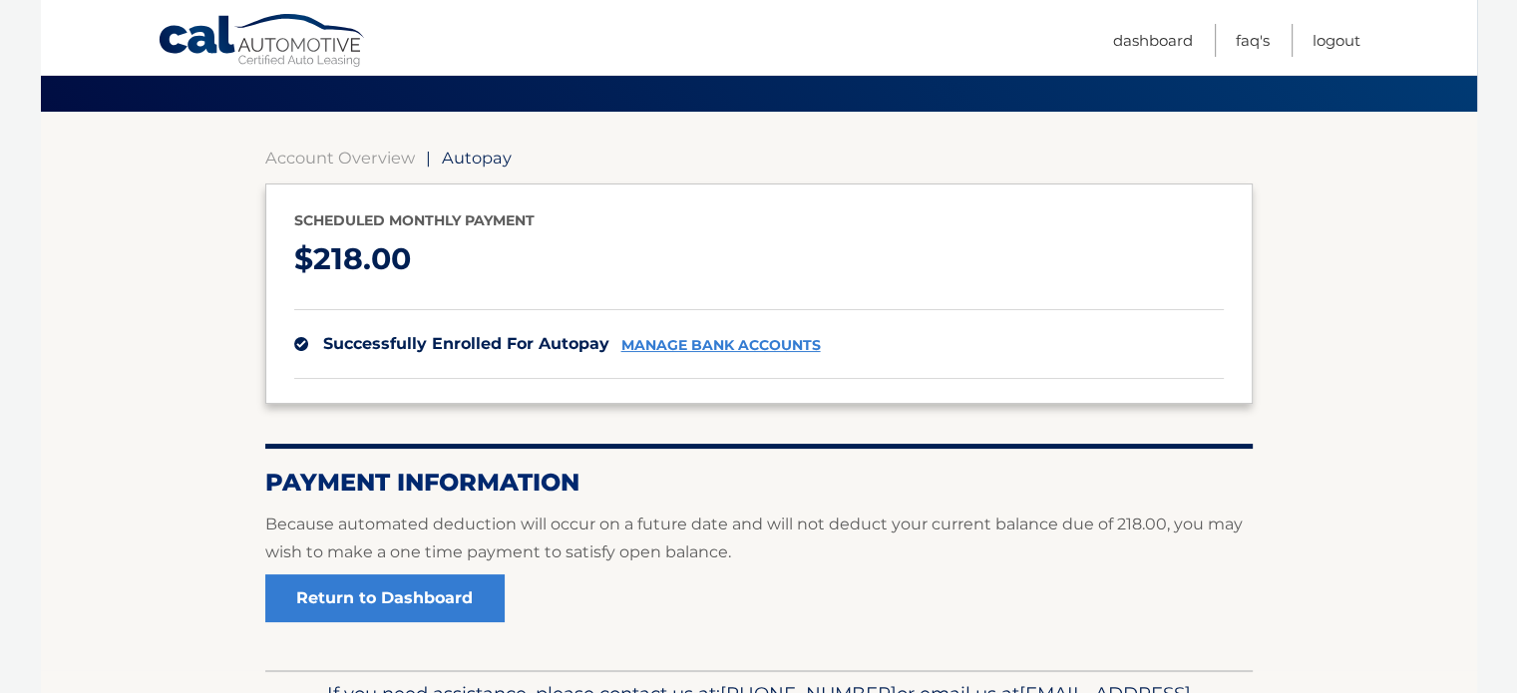
scroll to position [200, 0]
